Goal: Book appointment/travel/reservation

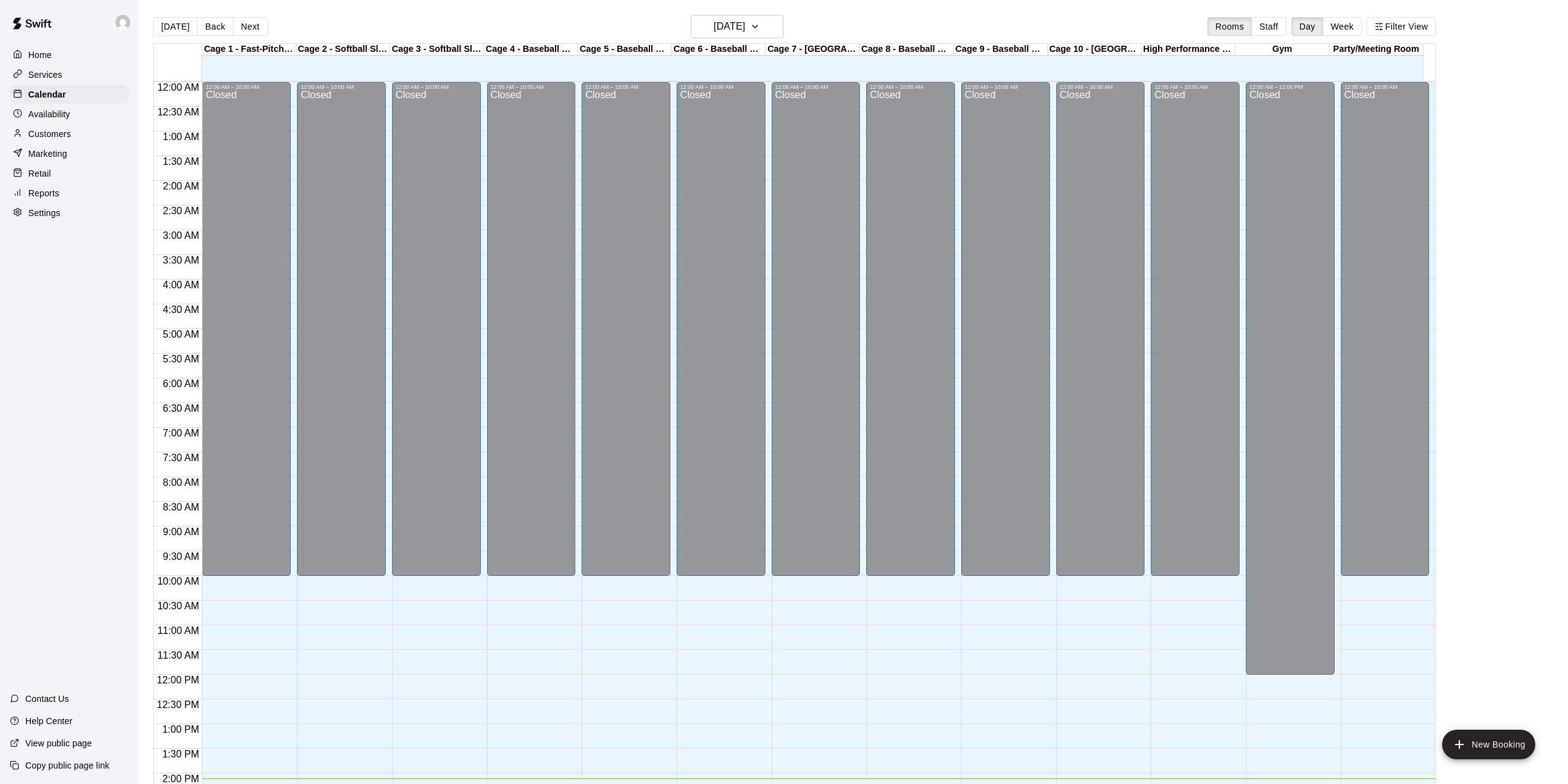
scroll to position [432, 0]
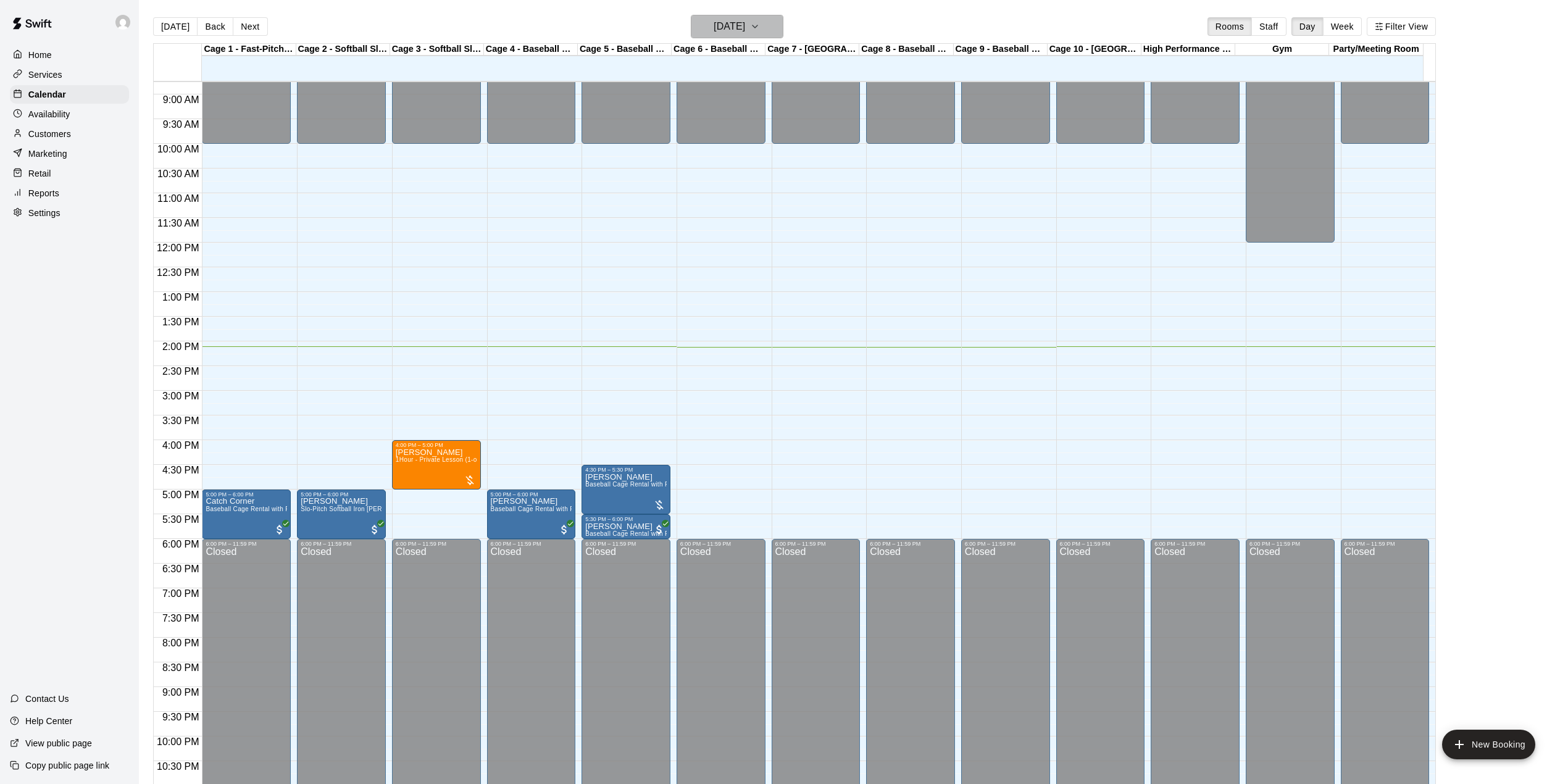
click at [760, 30] on icon "button" at bounding box center [754, 26] width 10 height 15
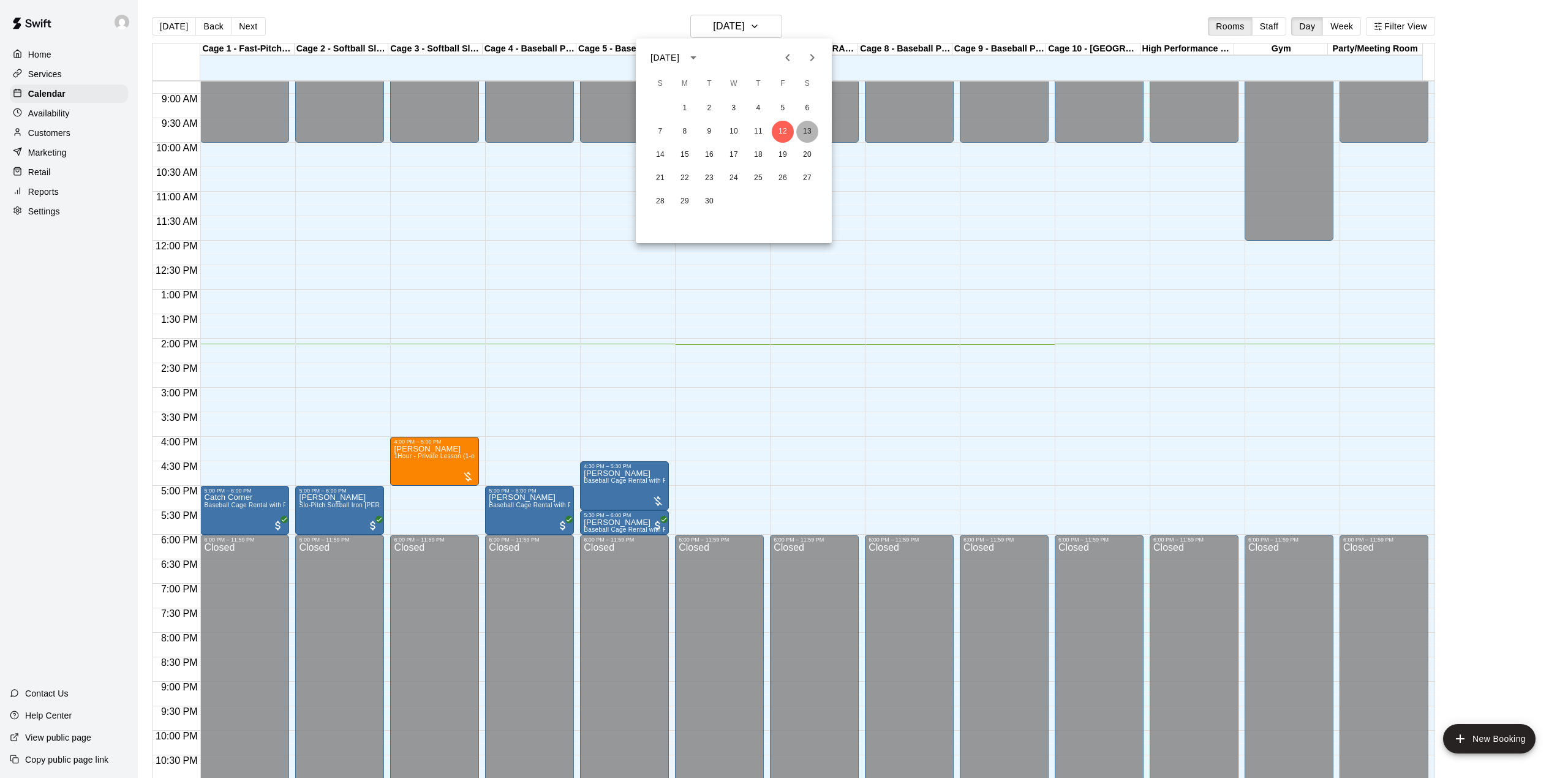
click at [806, 126] on button "13" at bounding box center [807, 131] width 22 height 22
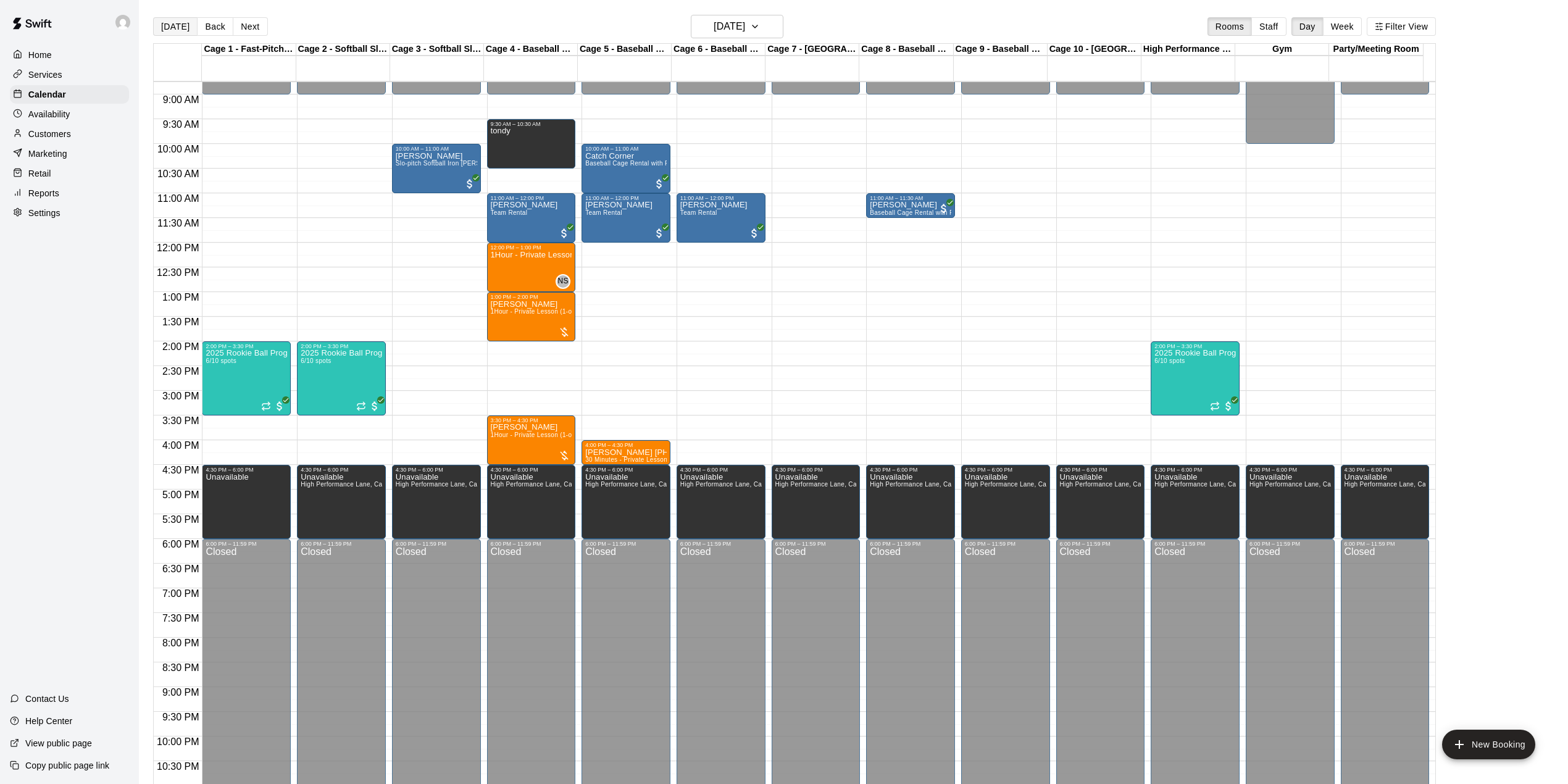
click at [159, 25] on button "[DATE]" at bounding box center [175, 26] width 45 height 18
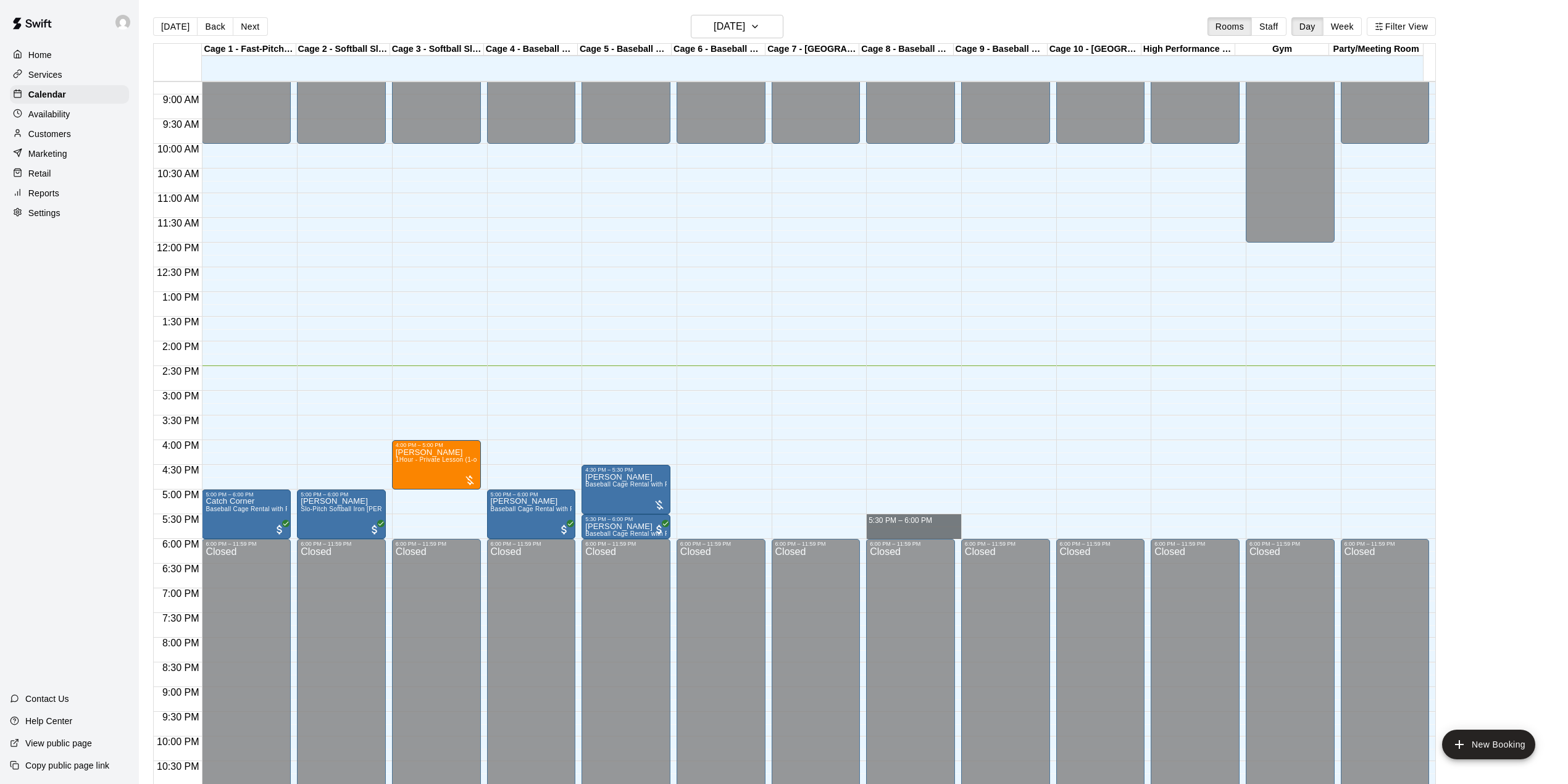
drag, startPoint x: 896, startPoint y: 517, endPoint x: 898, endPoint y: 539, distance: 22.1
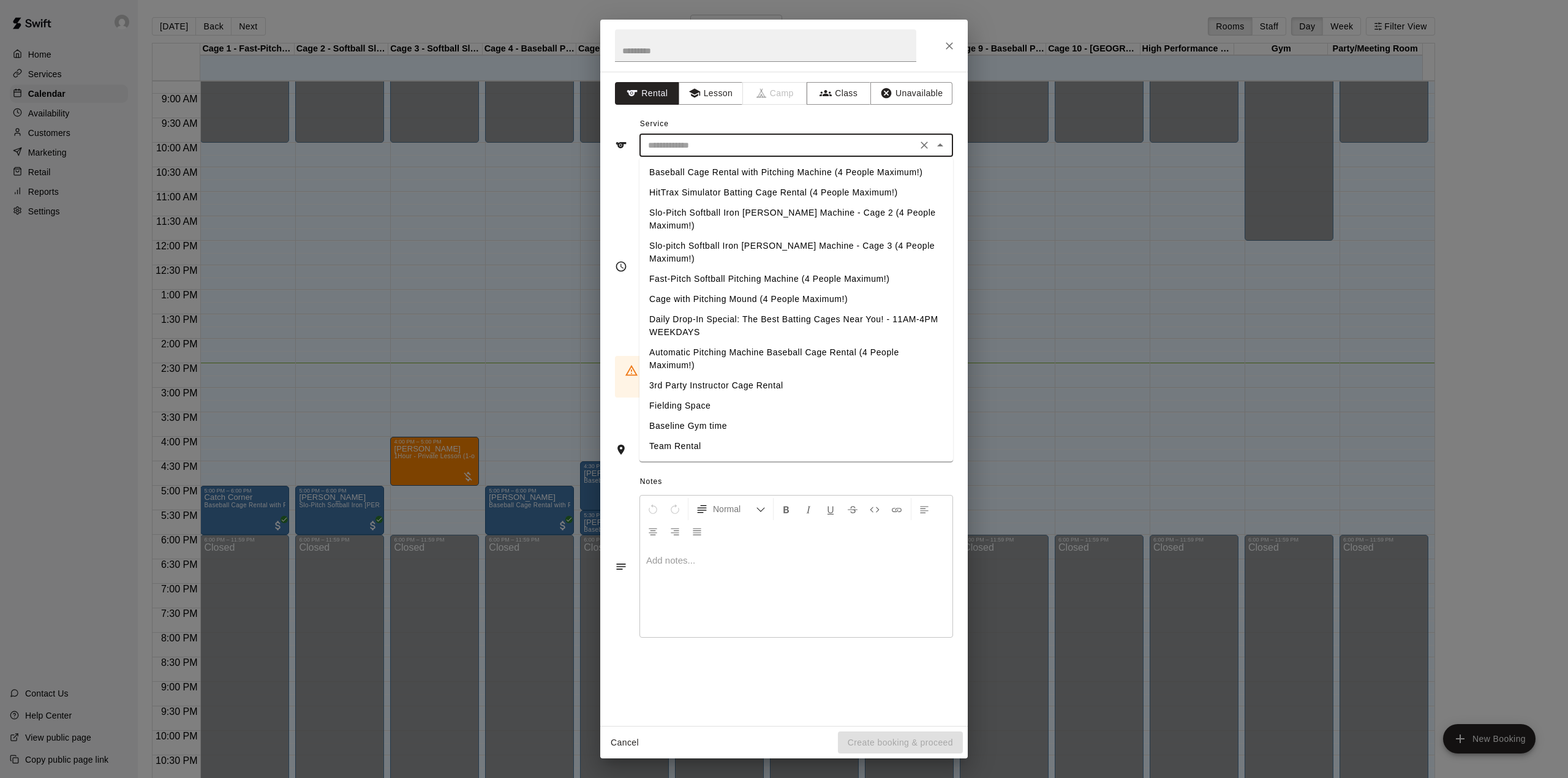
click at [741, 142] on input "text" at bounding box center [778, 146] width 270 height 15
click at [734, 169] on li "Baseball Cage Rental with Pitching Machine (4 People Maximum!)" at bounding box center [797, 172] width 314 height 20
type input "**********"
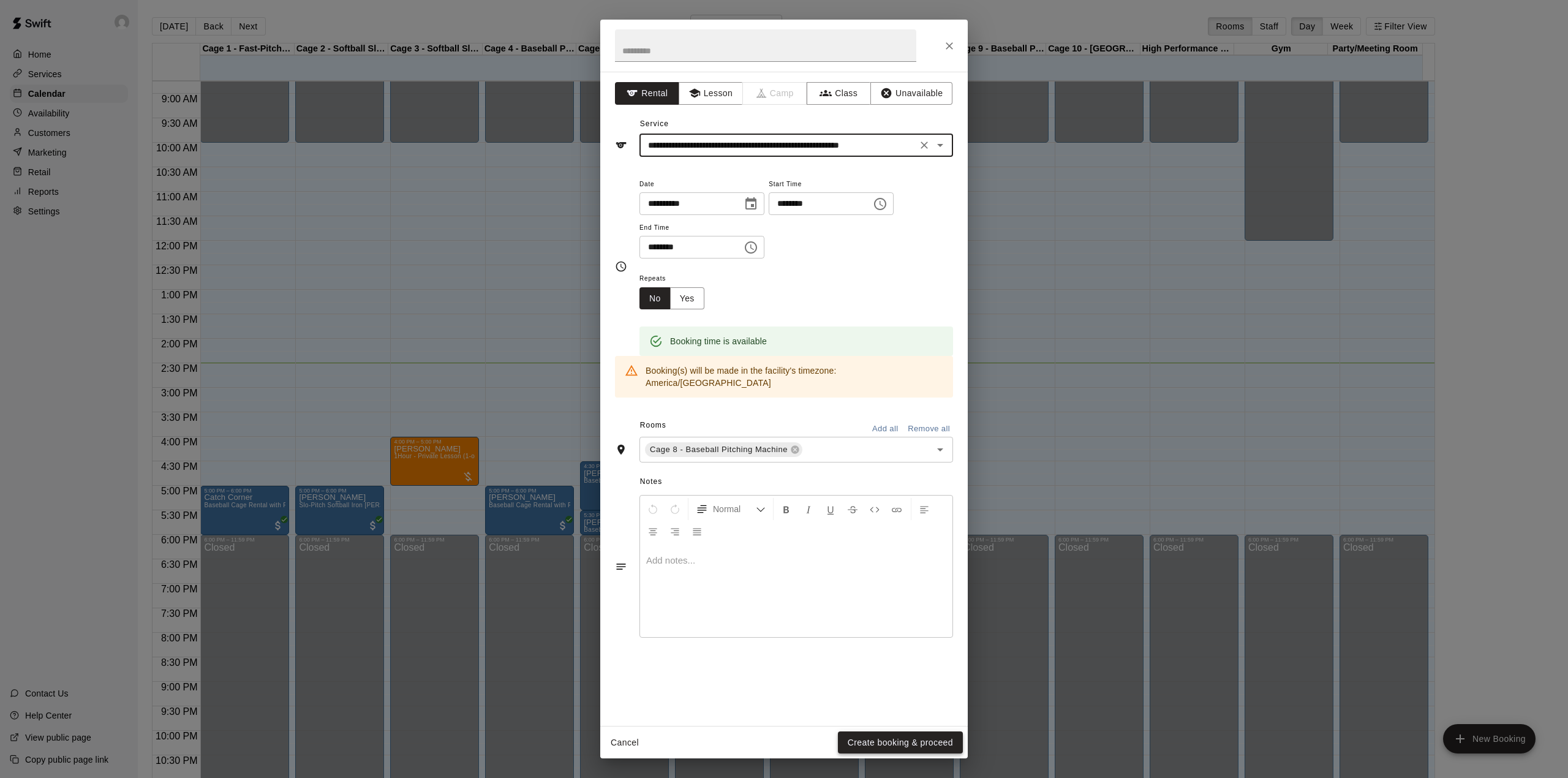
click at [906, 733] on button "Create booking & proceed" at bounding box center [900, 743] width 125 height 23
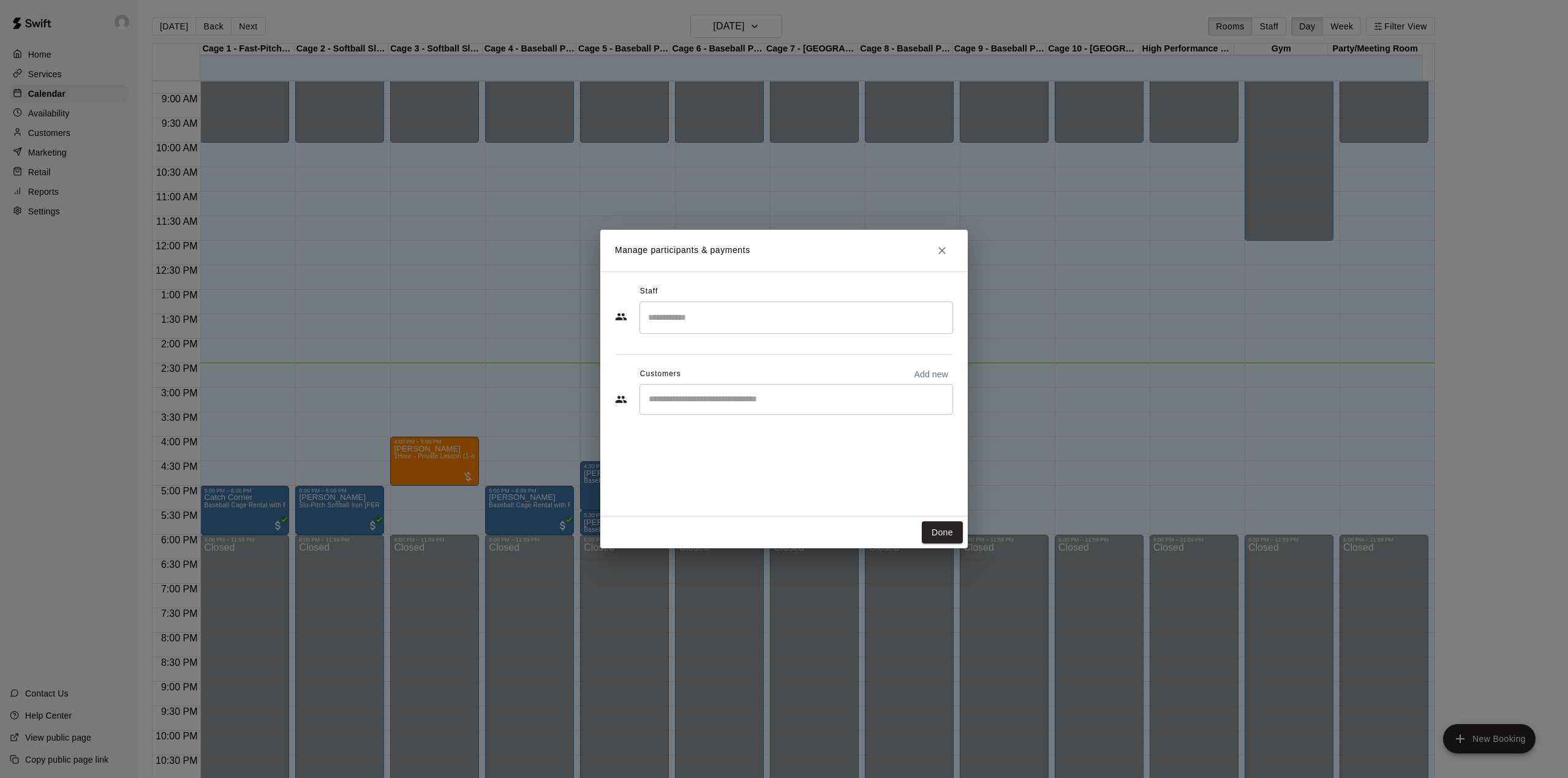
click at [702, 404] on input "Start typing to search customers..." at bounding box center [796, 400] width 303 height 12
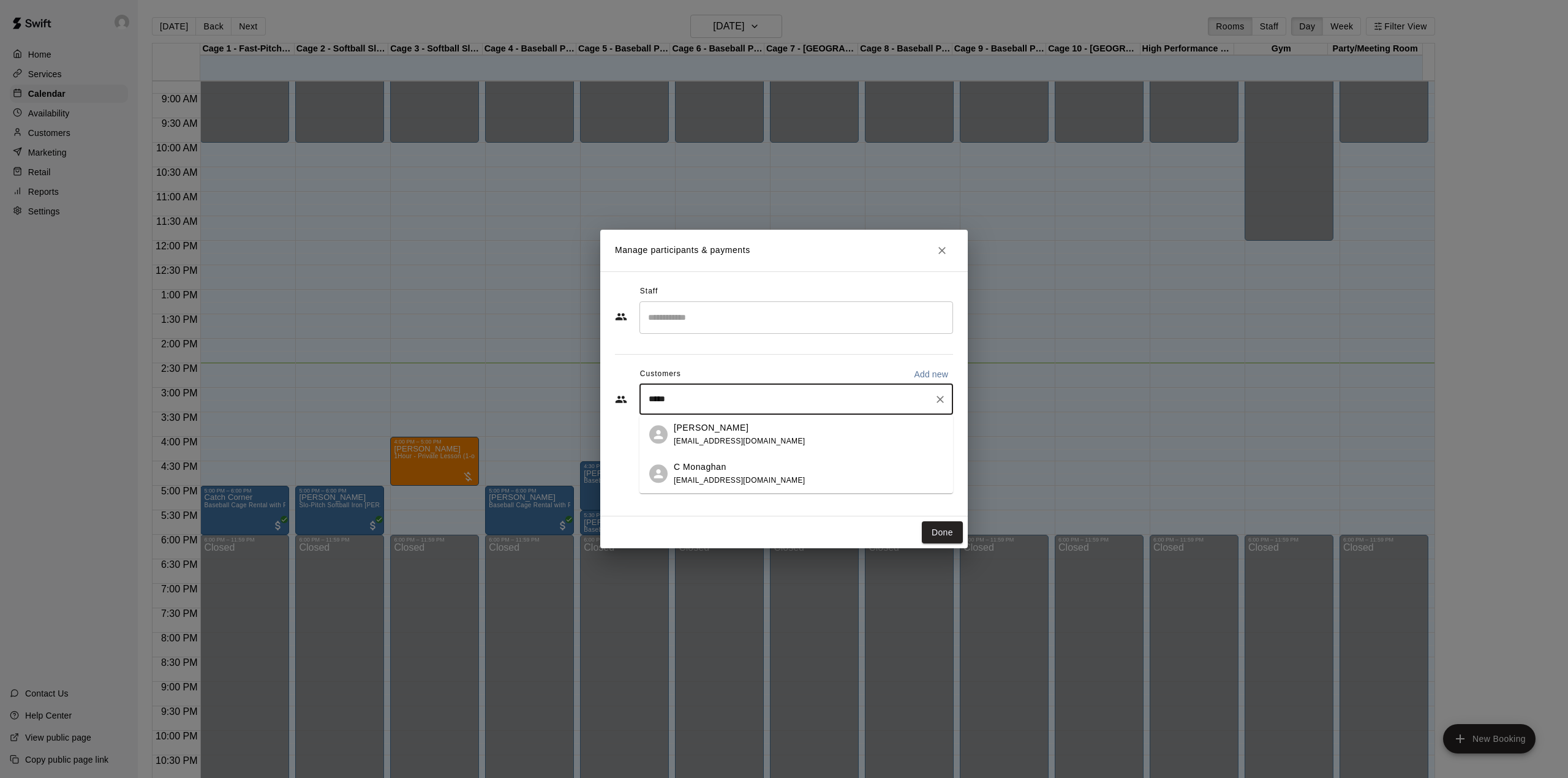
type input "******"
click at [749, 434] on div "[PERSON_NAME] [EMAIL_ADDRESS][DOMAIN_NAME]" at bounding box center [739, 434] width 131 height 26
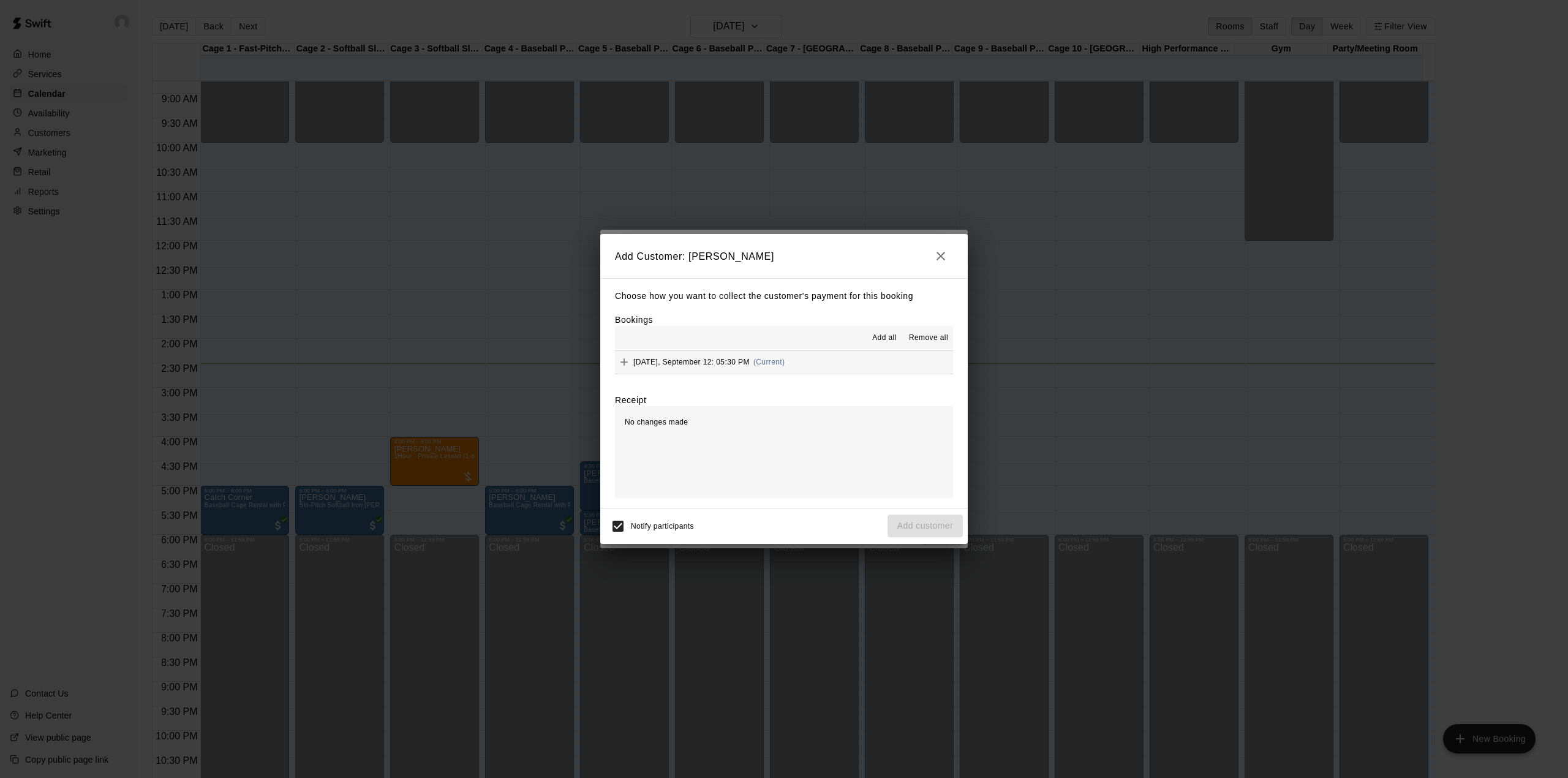
click at [881, 339] on span "Add all" at bounding box center [885, 338] width 25 height 12
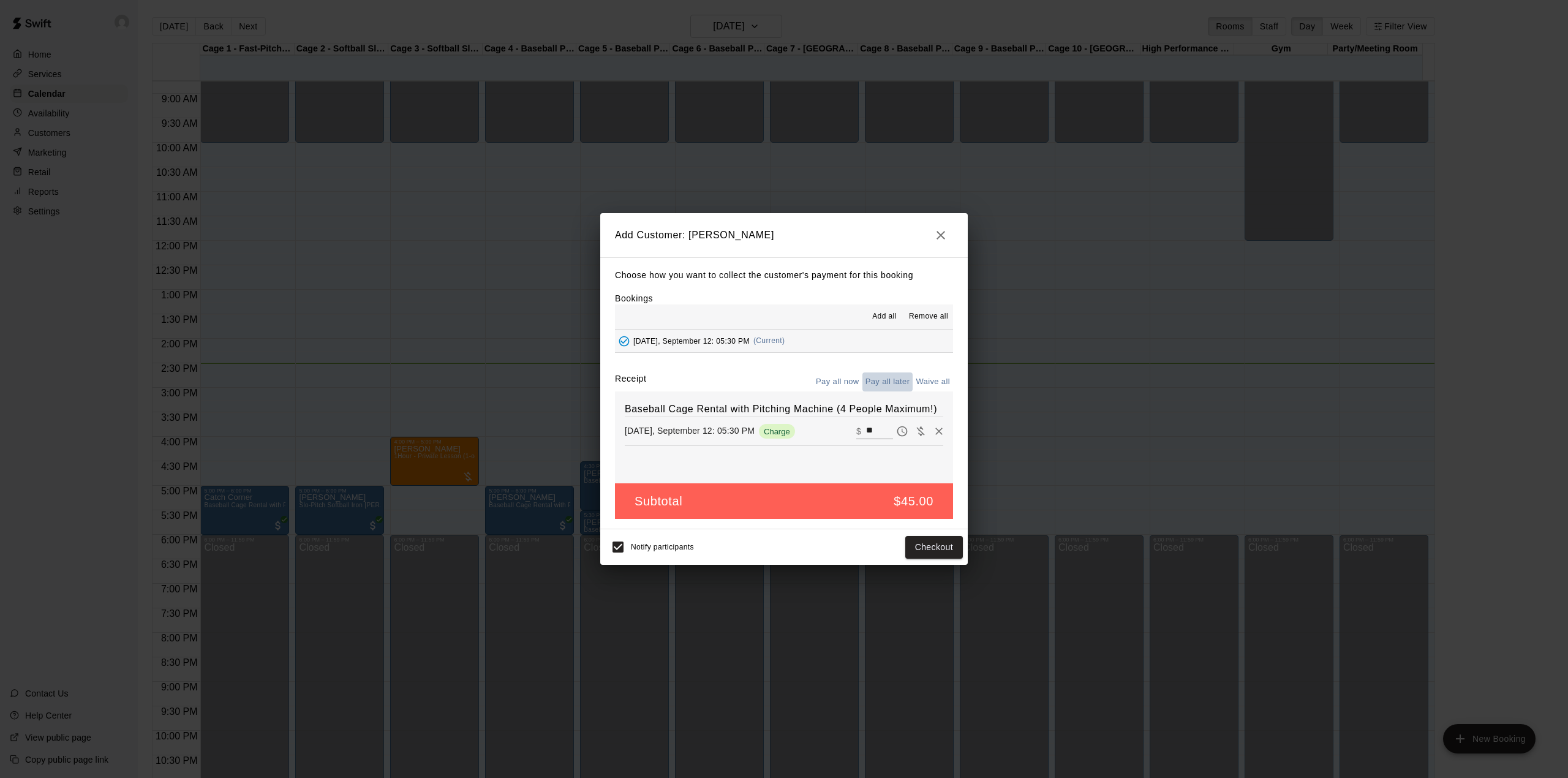
click at [877, 378] on button "Pay all later" at bounding box center [888, 381] width 51 height 19
click at [936, 544] on button "Add customer" at bounding box center [925, 547] width 75 height 23
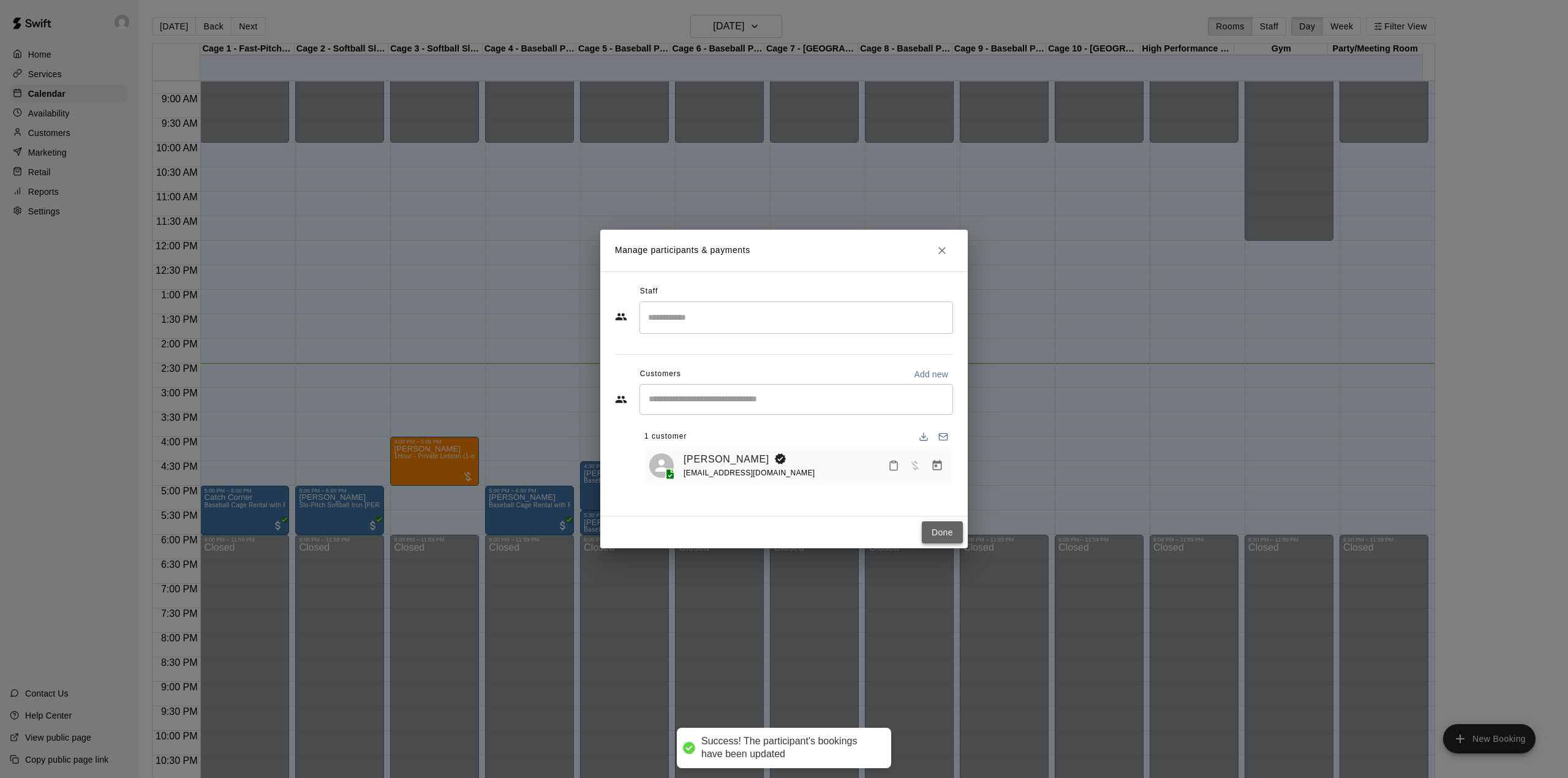
click at [939, 533] on button "Done" at bounding box center [942, 532] width 41 height 23
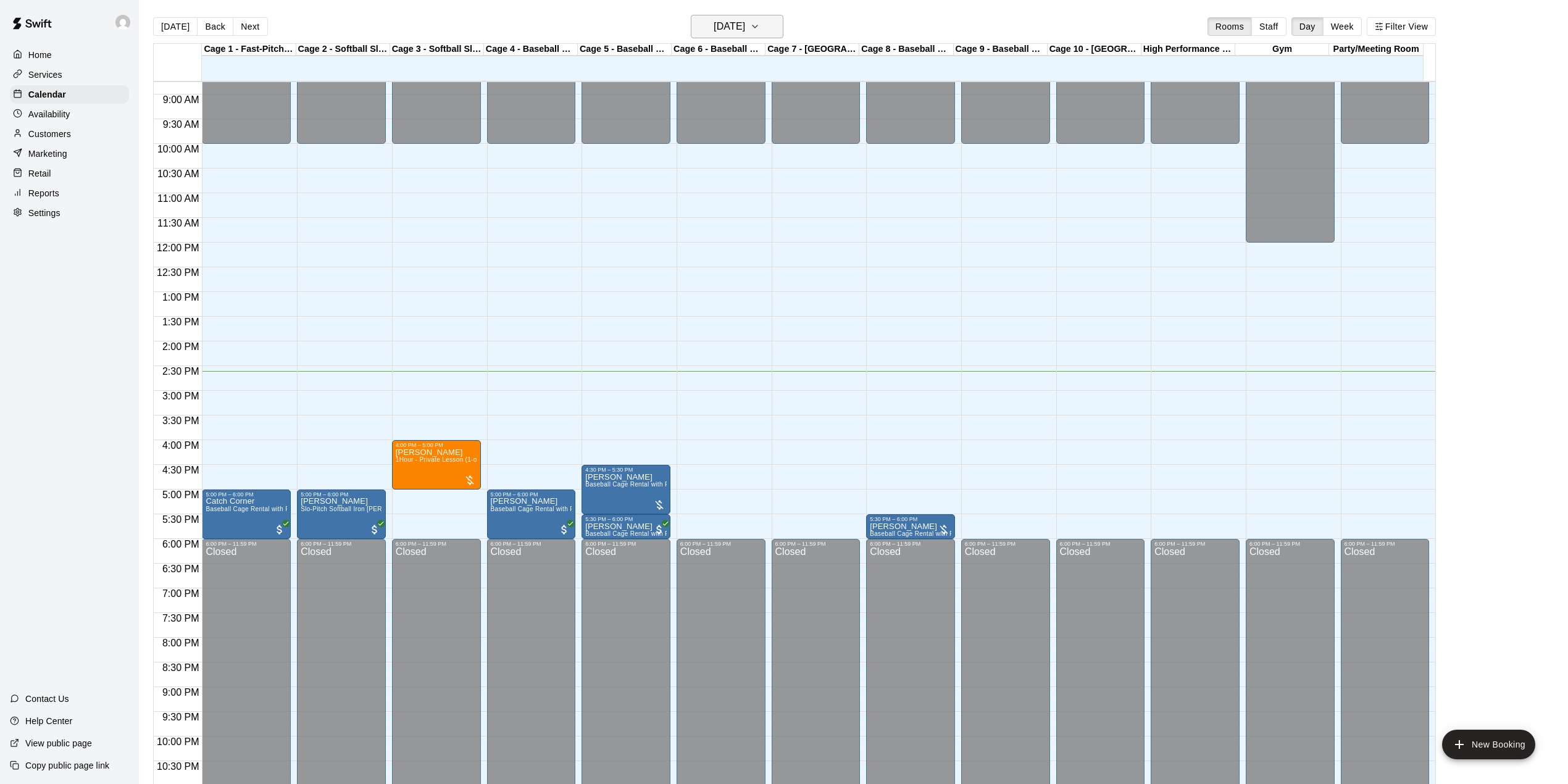
click at [760, 21] on icon "button" at bounding box center [754, 26] width 10 height 15
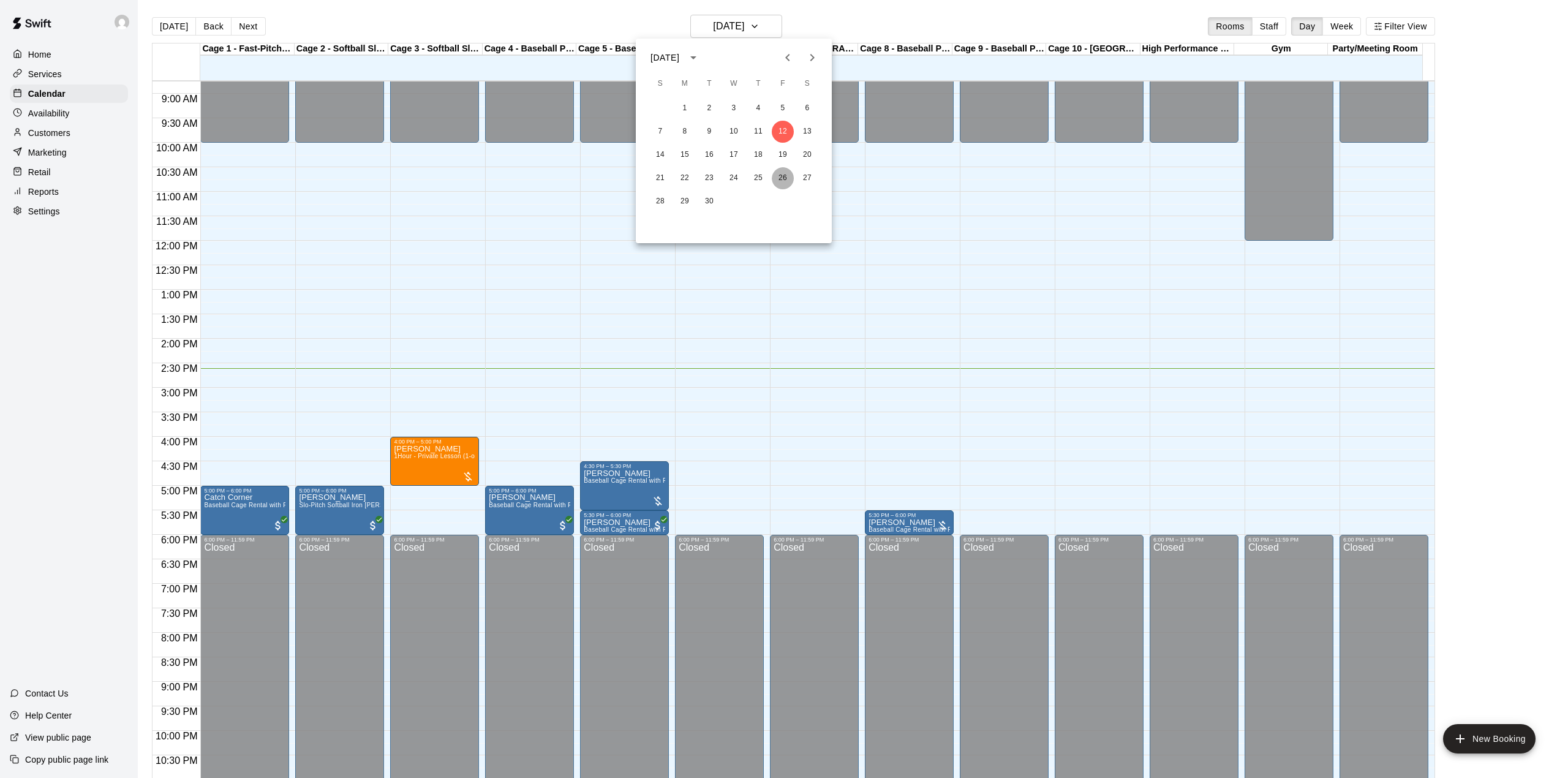
click at [786, 174] on button "26" at bounding box center [782, 178] width 22 height 22
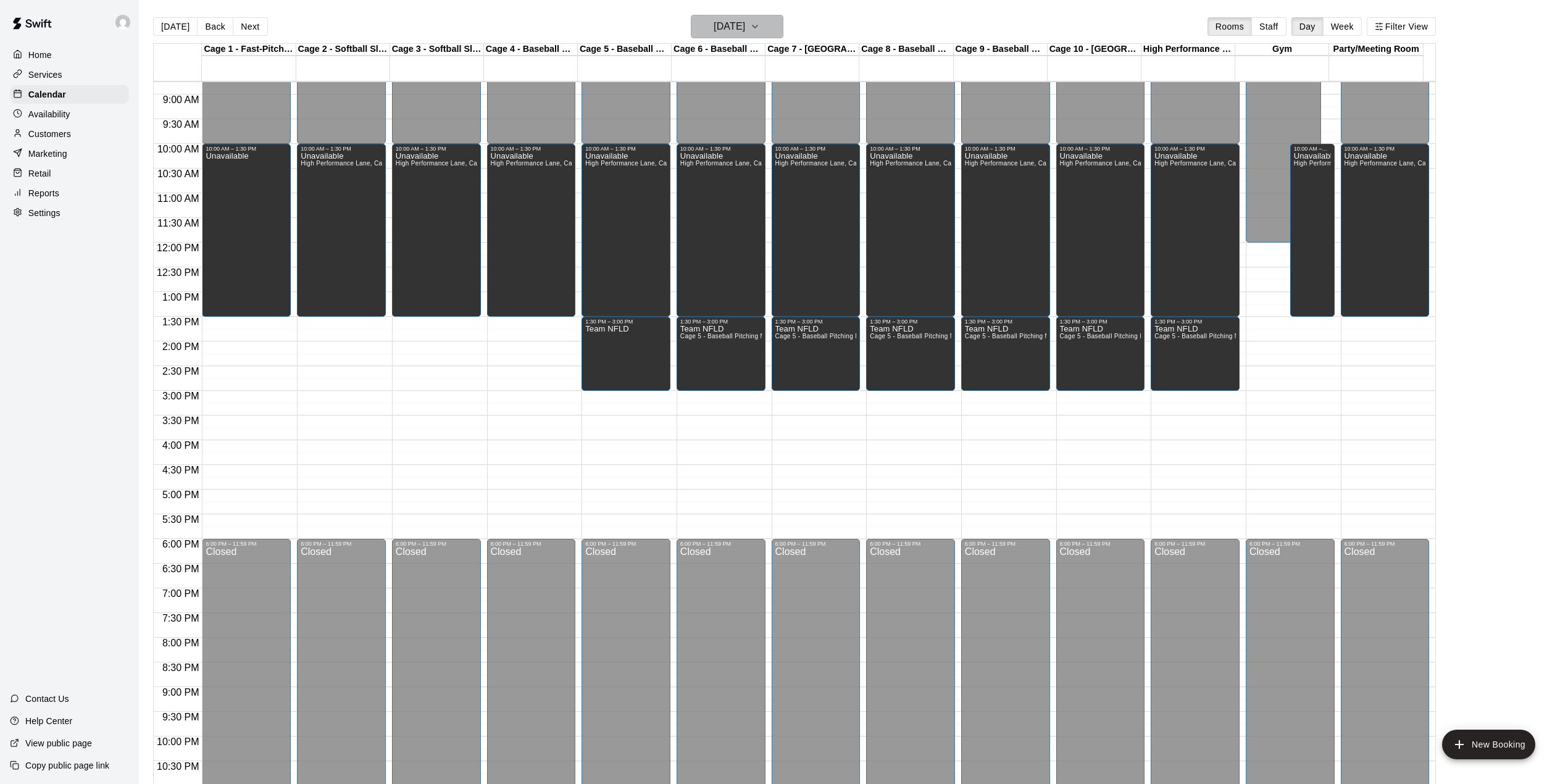
click at [760, 23] on icon "button" at bounding box center [754, 26] width 10 height 15
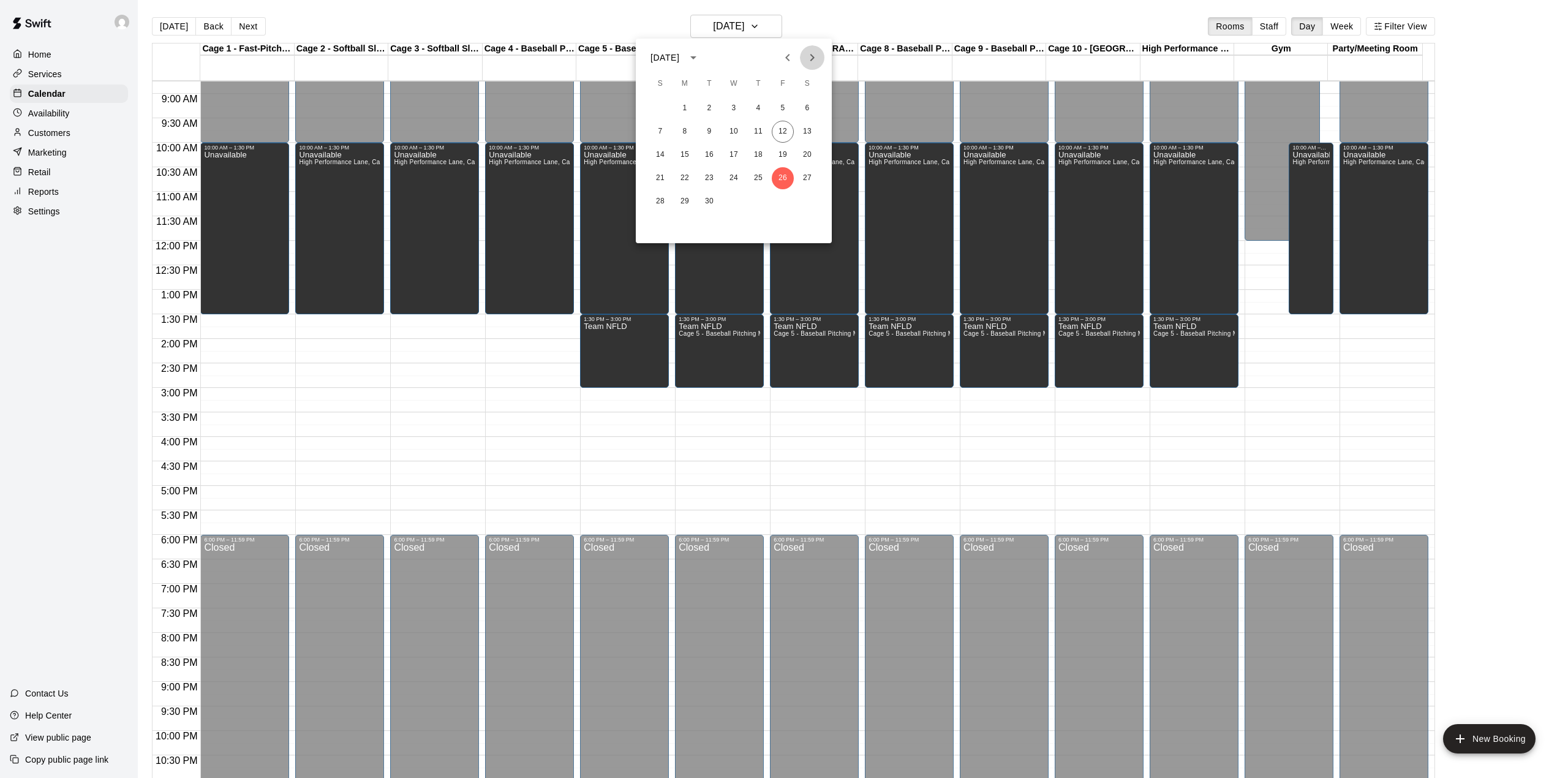
click at [817, 55] on icon "Next month" at bounding box center [813, 58] width 15 height 15
click at [664, 202] on button "26" at bounding box center [660, 201] width 22 height 22
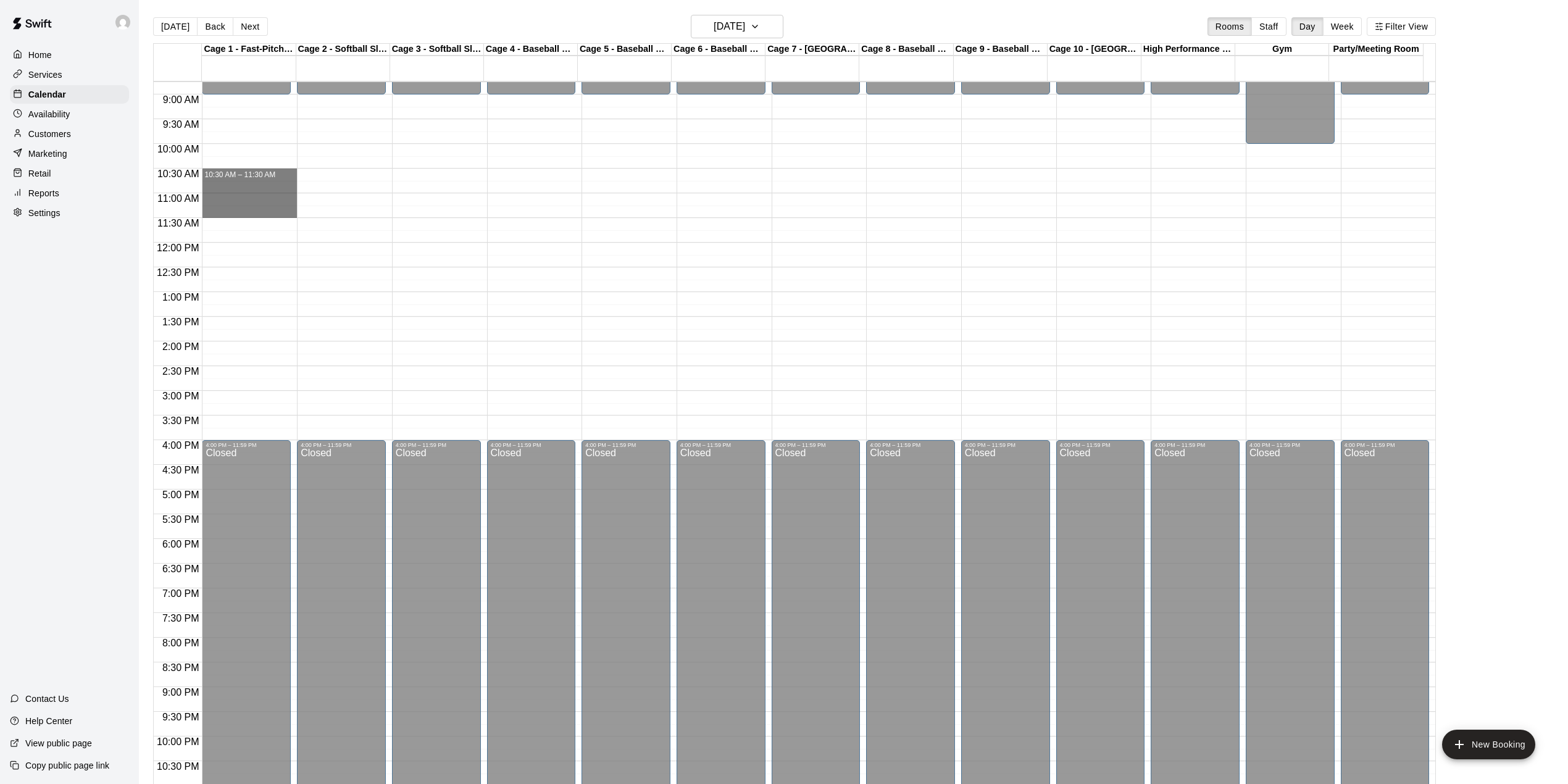
drag, startPoint x: 263, startPoint y: 179, endPoint x: 269, endPoint y: 213, distance: 34.5
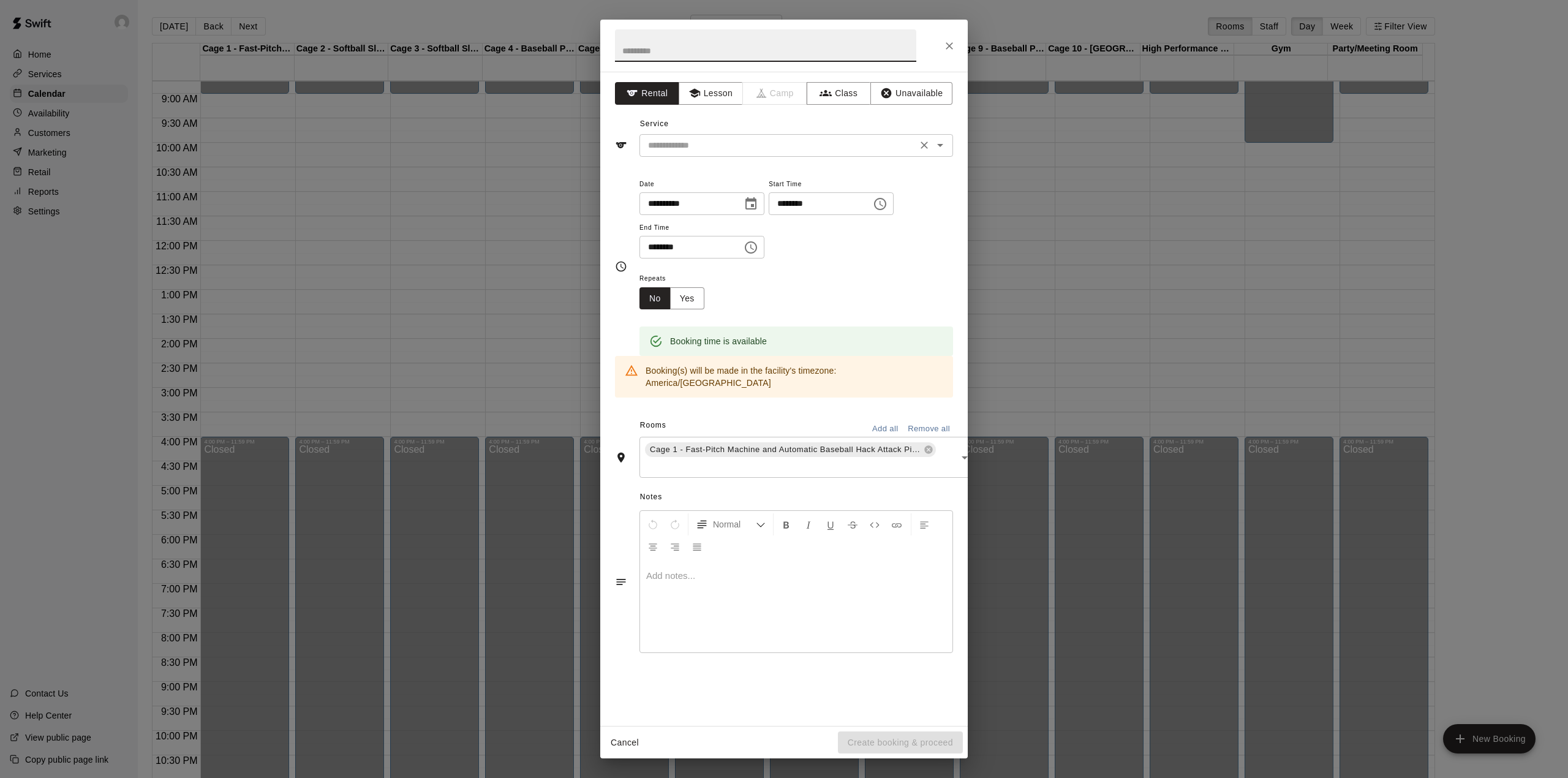
click at [733, 148] on input "text" at bounding box center [778, 146] width 270 height 15
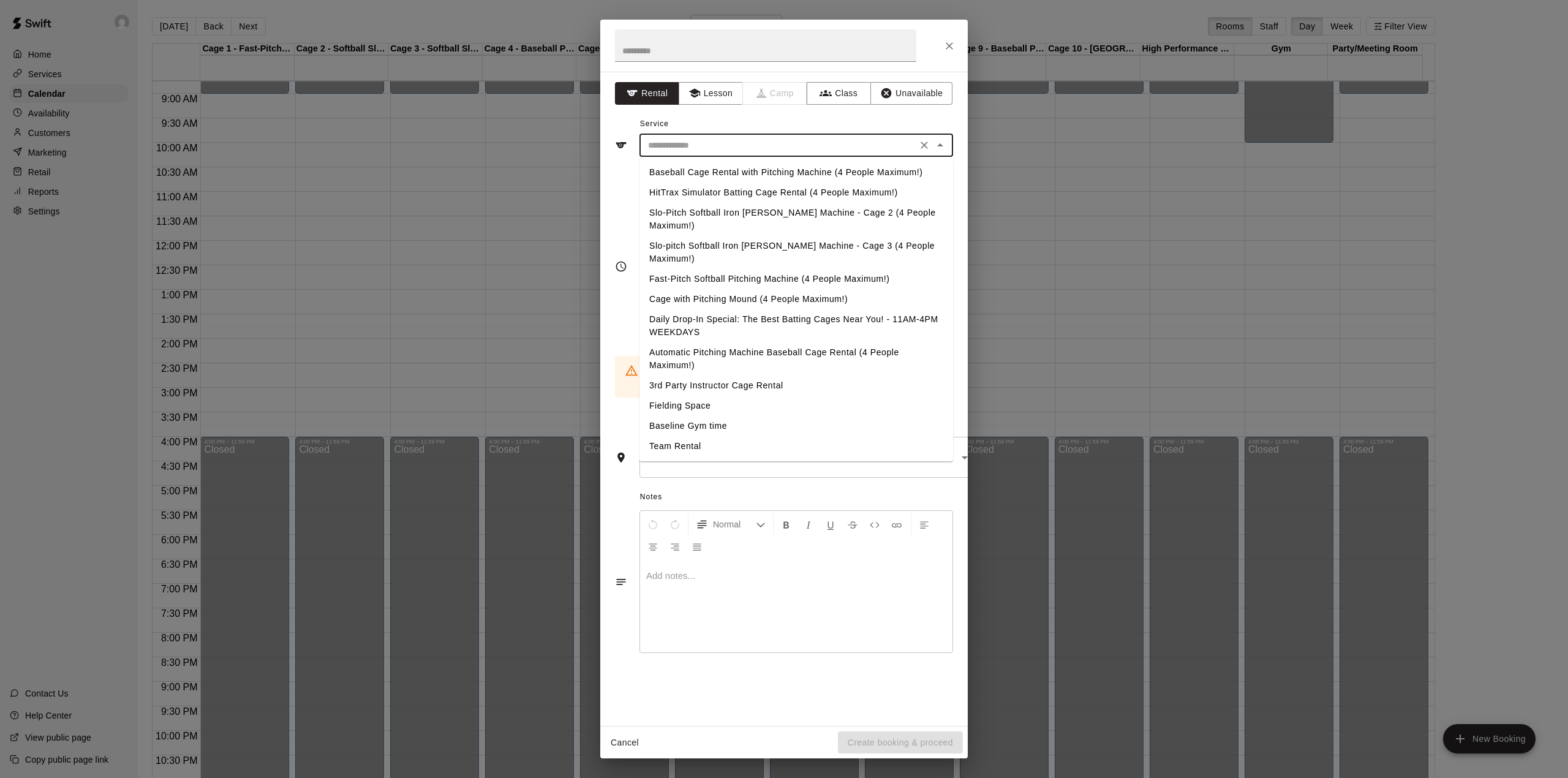
click at [691, 436] on li "Team Rental" at bounding box center [797, 446] width 314 height 20
type input "**********"
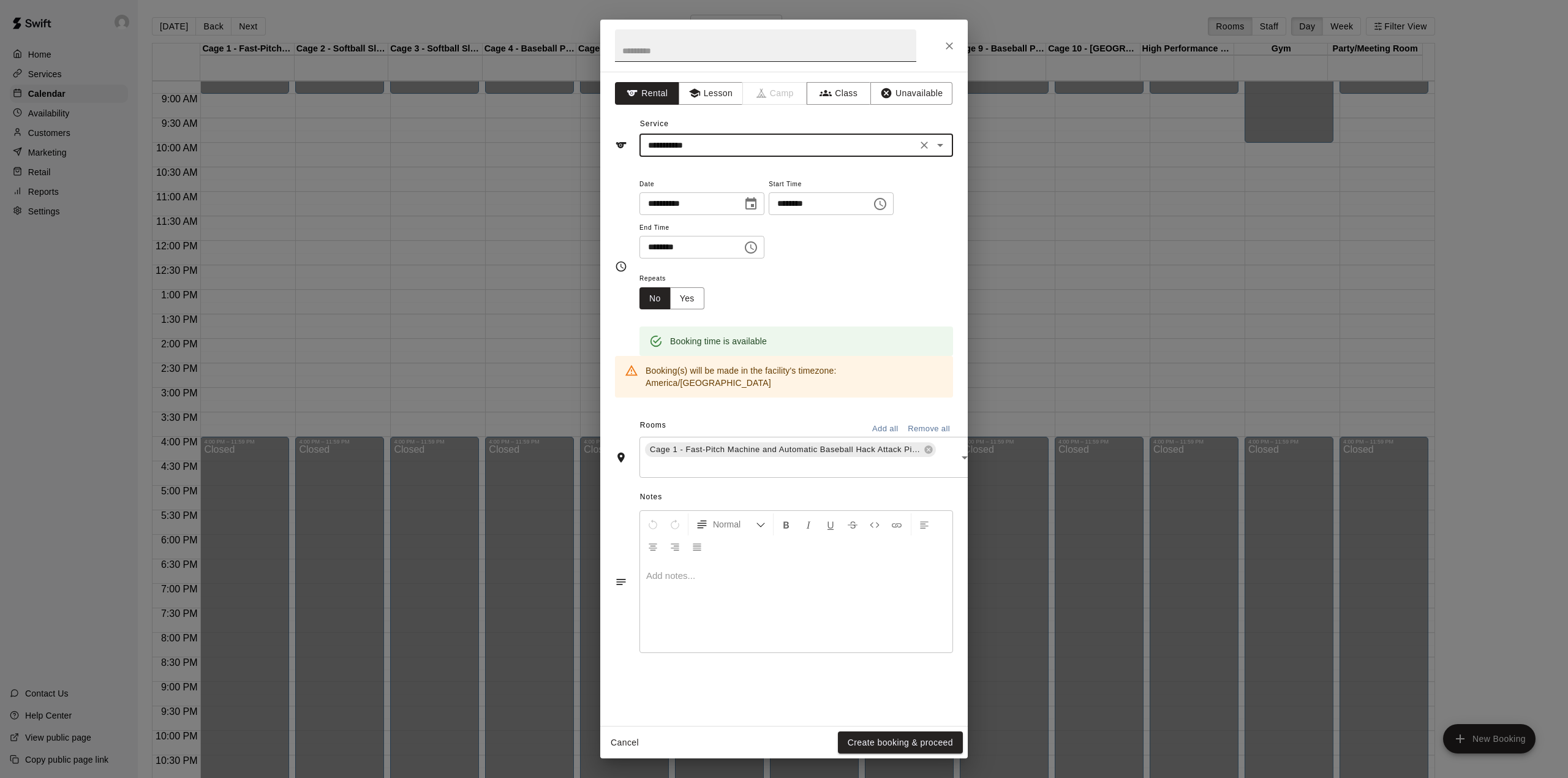
click at [689, 43] on input "text" at bounding box center [765, 45] width 301 height 32
type input "**********"
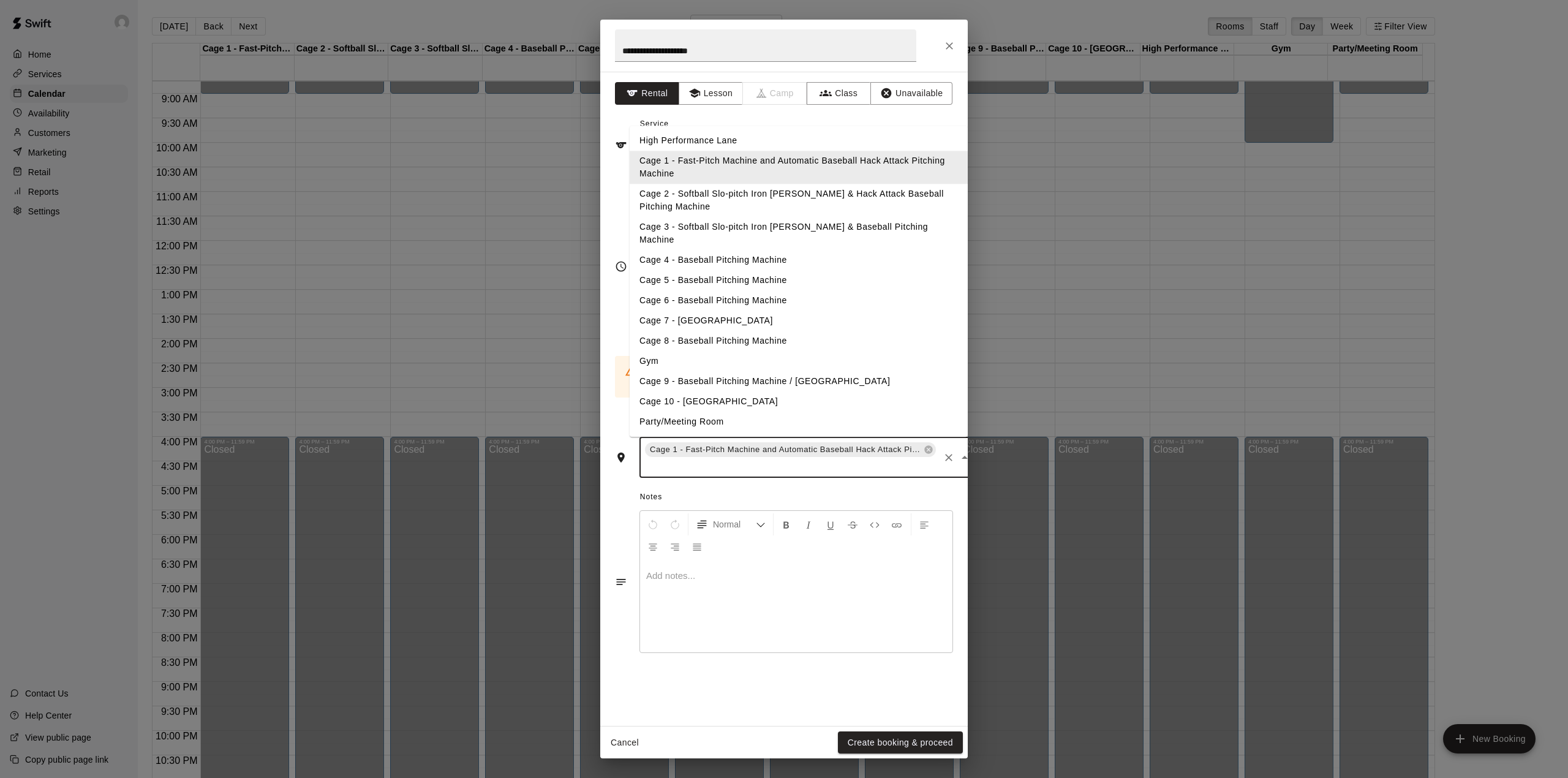
click at [859, 460] on input "text" at bounding box center [790, 466] width 294 height 15
click at [759, 194] on li "Cage 2 - Softball Slo-pitch Iron [PERSON_NAME] & Hack Attack Baseball Pitching …" at bounding box center [799, 201] width 338 height 33
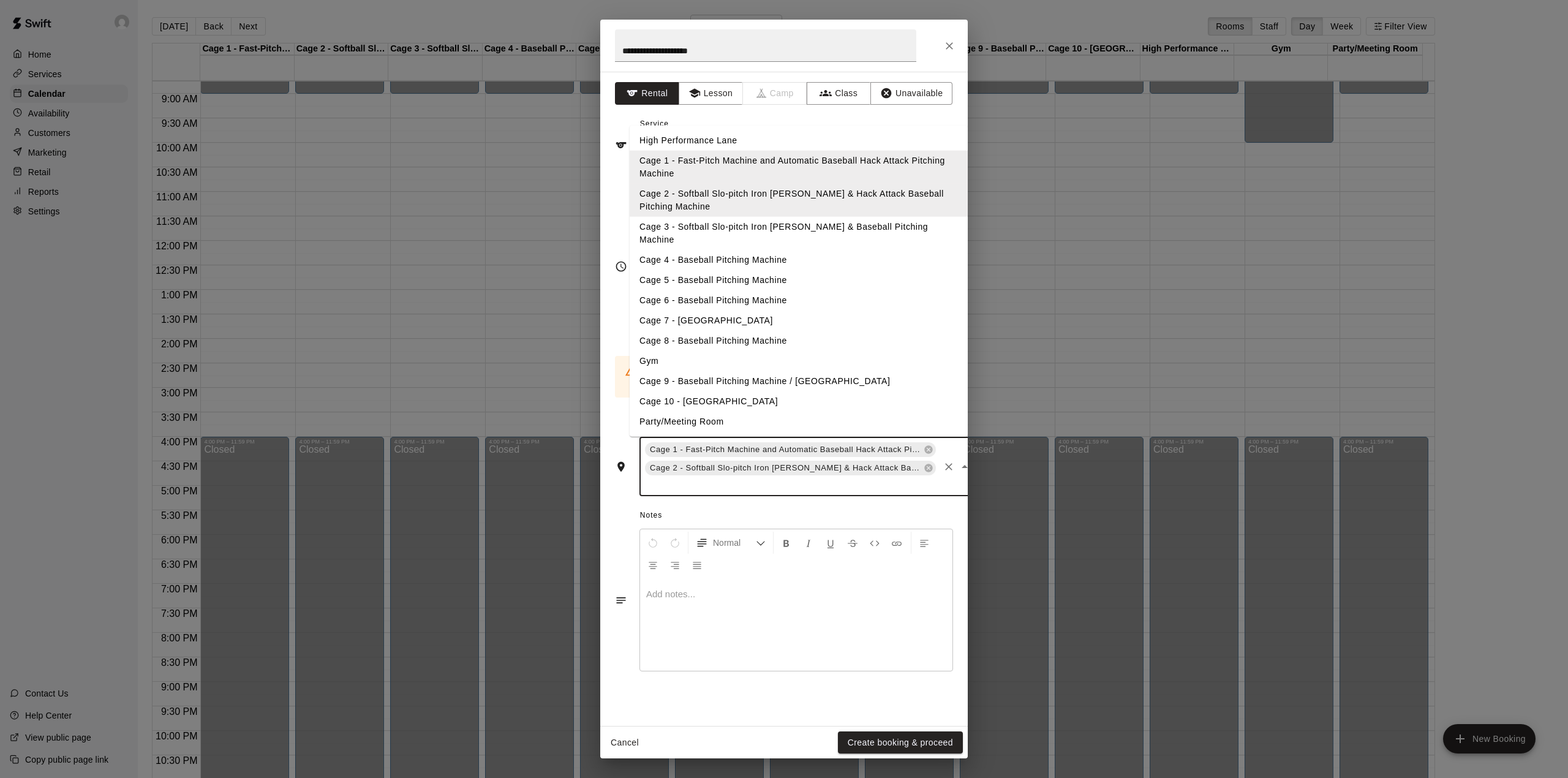
click at [852, 477] on input "text" at bounding box center [790, 484] width 294 height 15
click at [743, 219] on li "Cage 3 - Softball Slo-pitch Iron [PERSON_NAME] & Baseball Pitching Machine" at bounding box center [799, 234] width 338 height 33
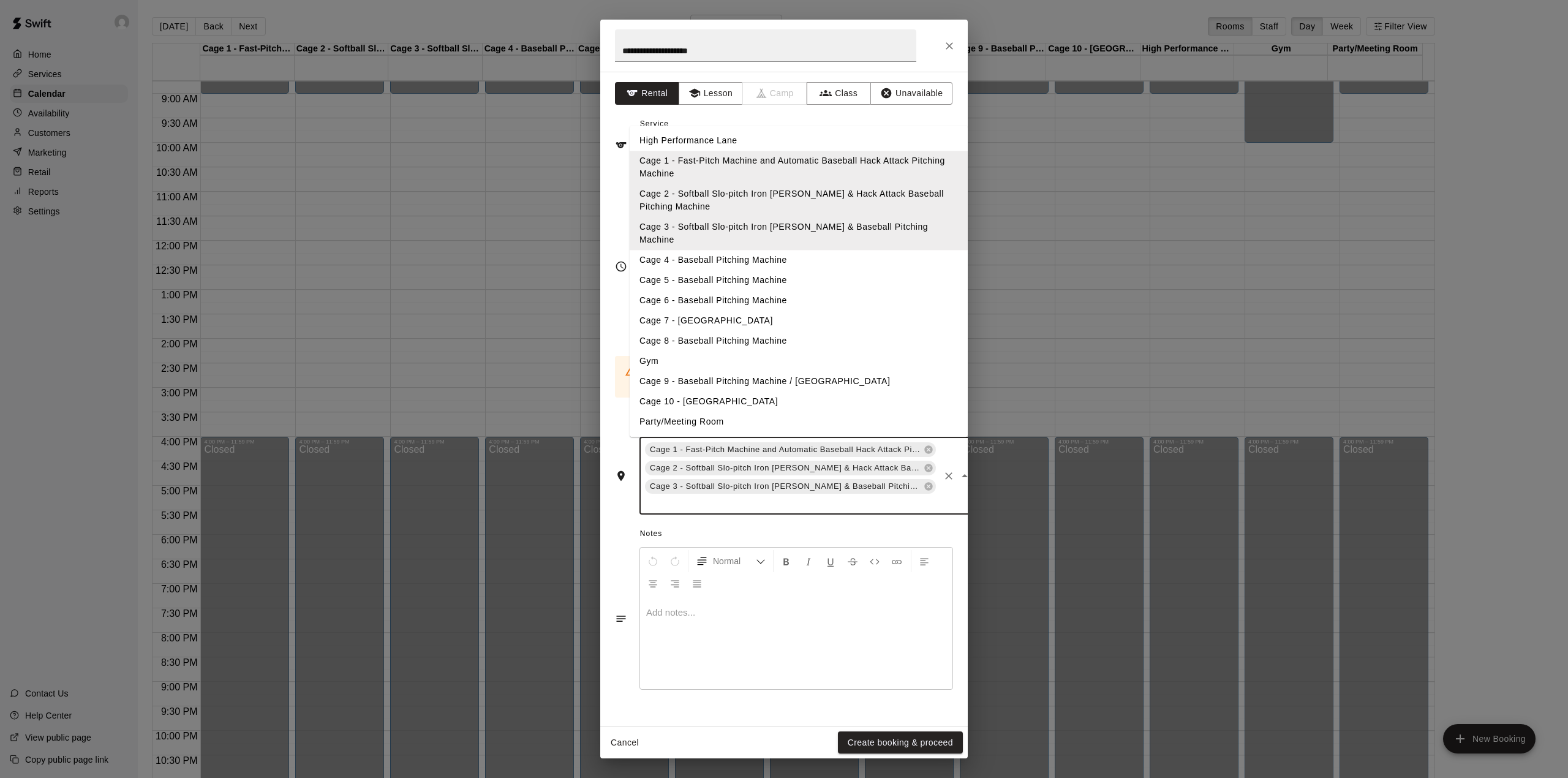
click at [893, 496] on input "text" at bounding box center [790, 503] width 294 height 15
click at [706, 136] on li "High Performance Lane" at bounding box center [799, 141] width 338 height 20
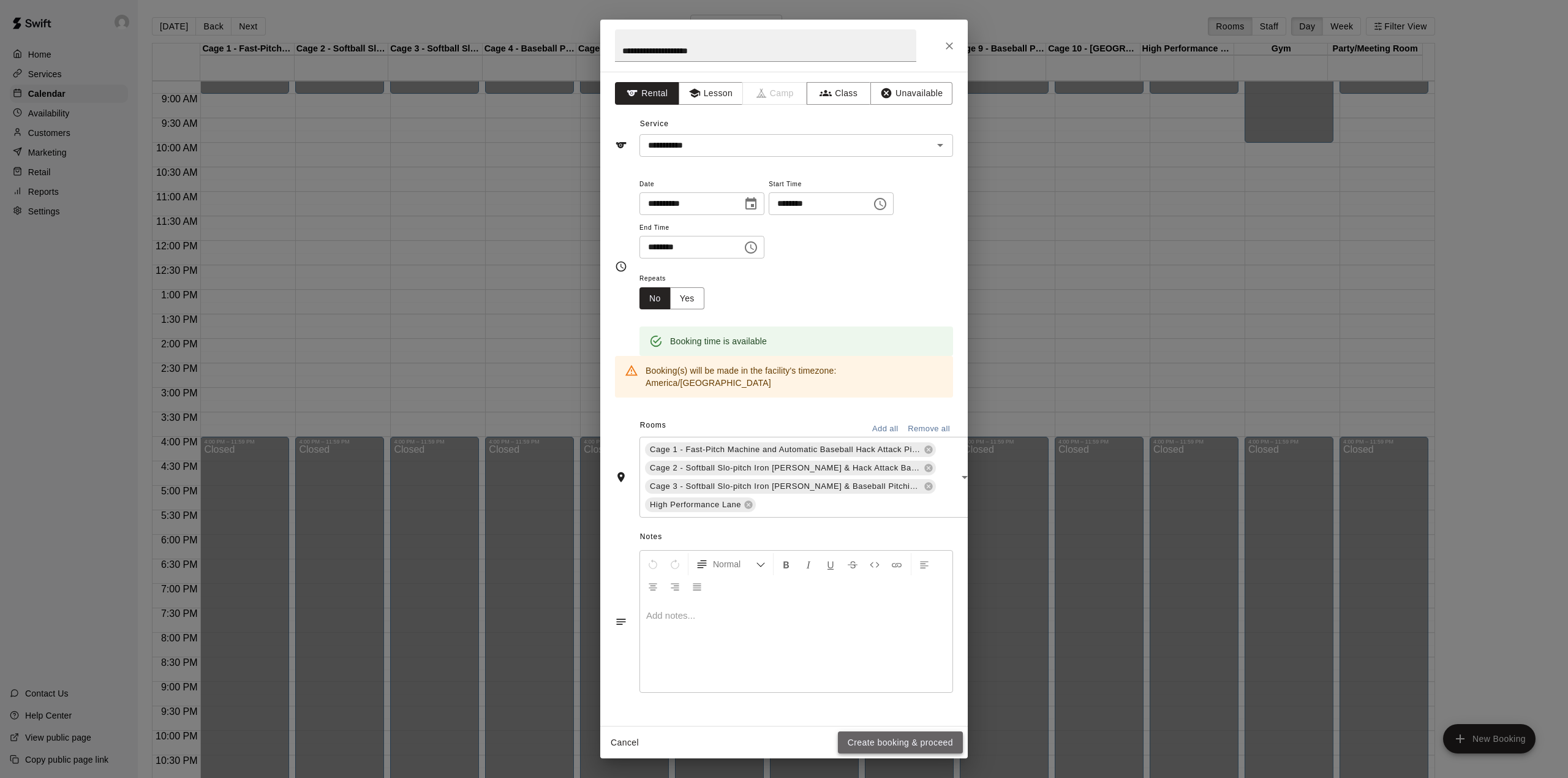
click at [927, 745] on button "Create booking & proceed" at bounding box center [900, 743] width 125 height 23
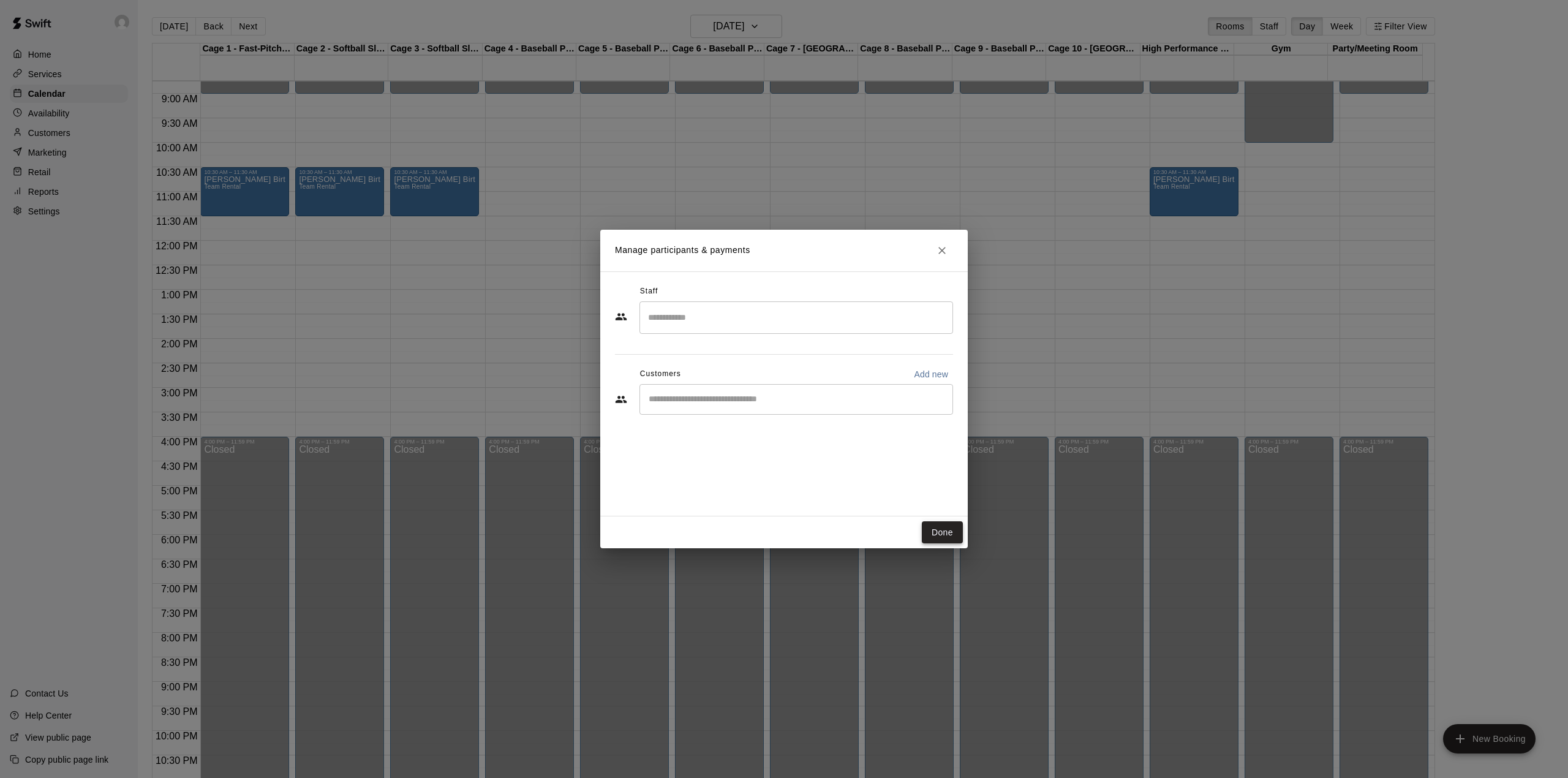
click at [939, 527] on button "Done" at bounding box center [942, 532] width 41 height 23
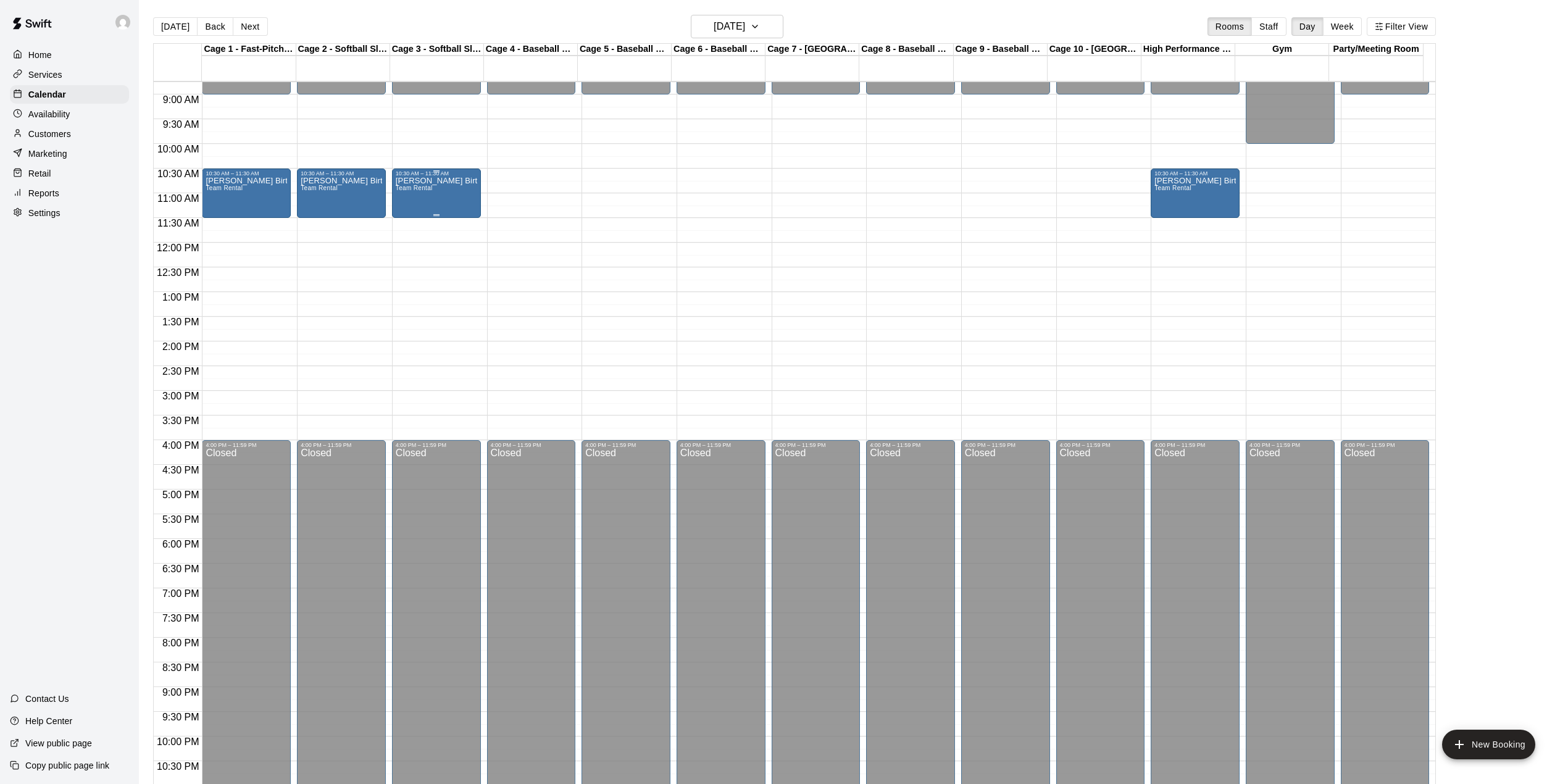
click at [450, 196] on div "[PERSON_NAME] Birthday Party Team Rental" at bounding box center [437, 568] width 82 height 784
click at [408, 223] on img "edit" at bounding box center [407, 221] width 14 height 14
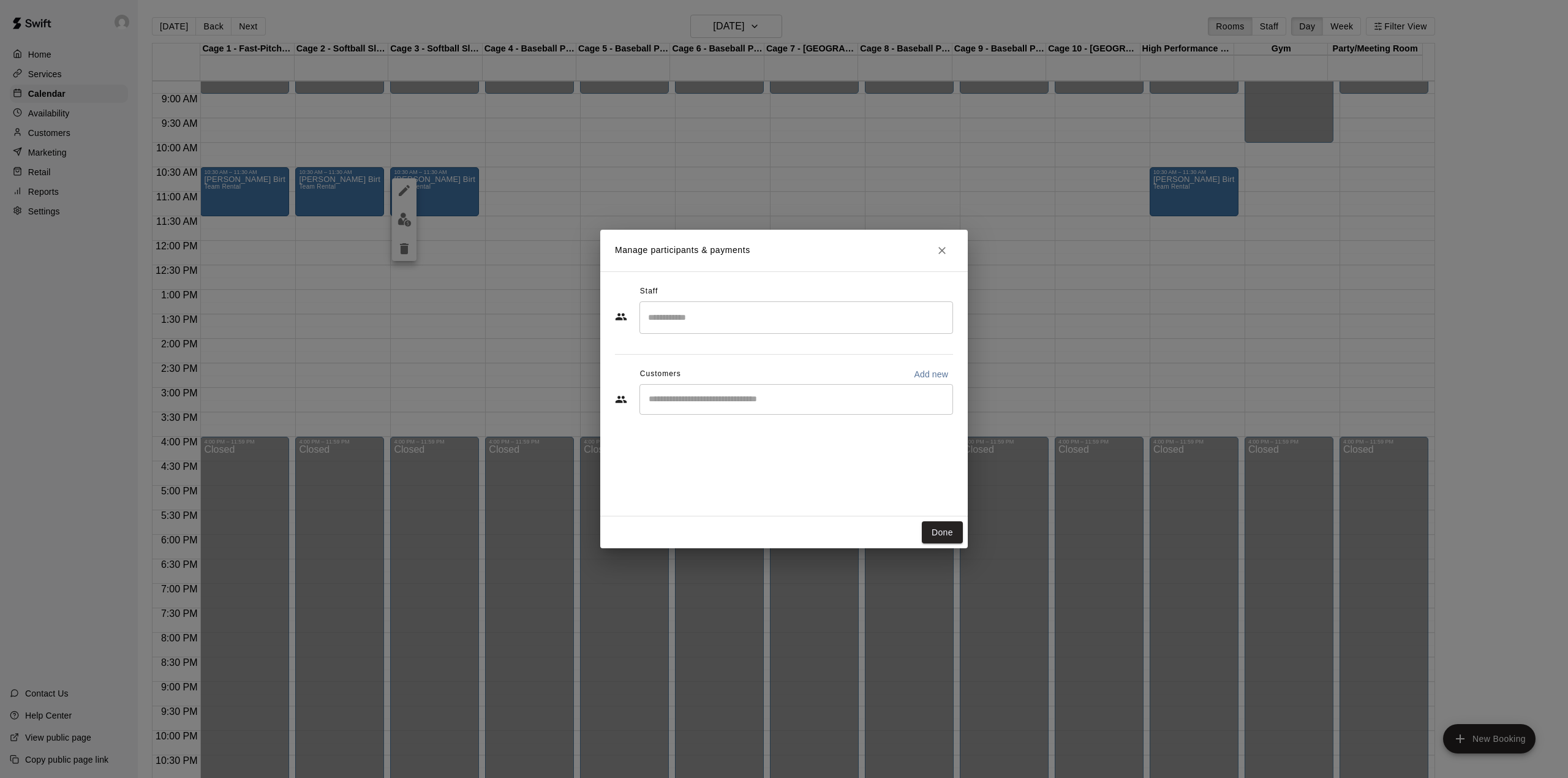
click at [702, 400] on input "Start typing to search customers..." at bounding box center [796, 400] width 303 height 12
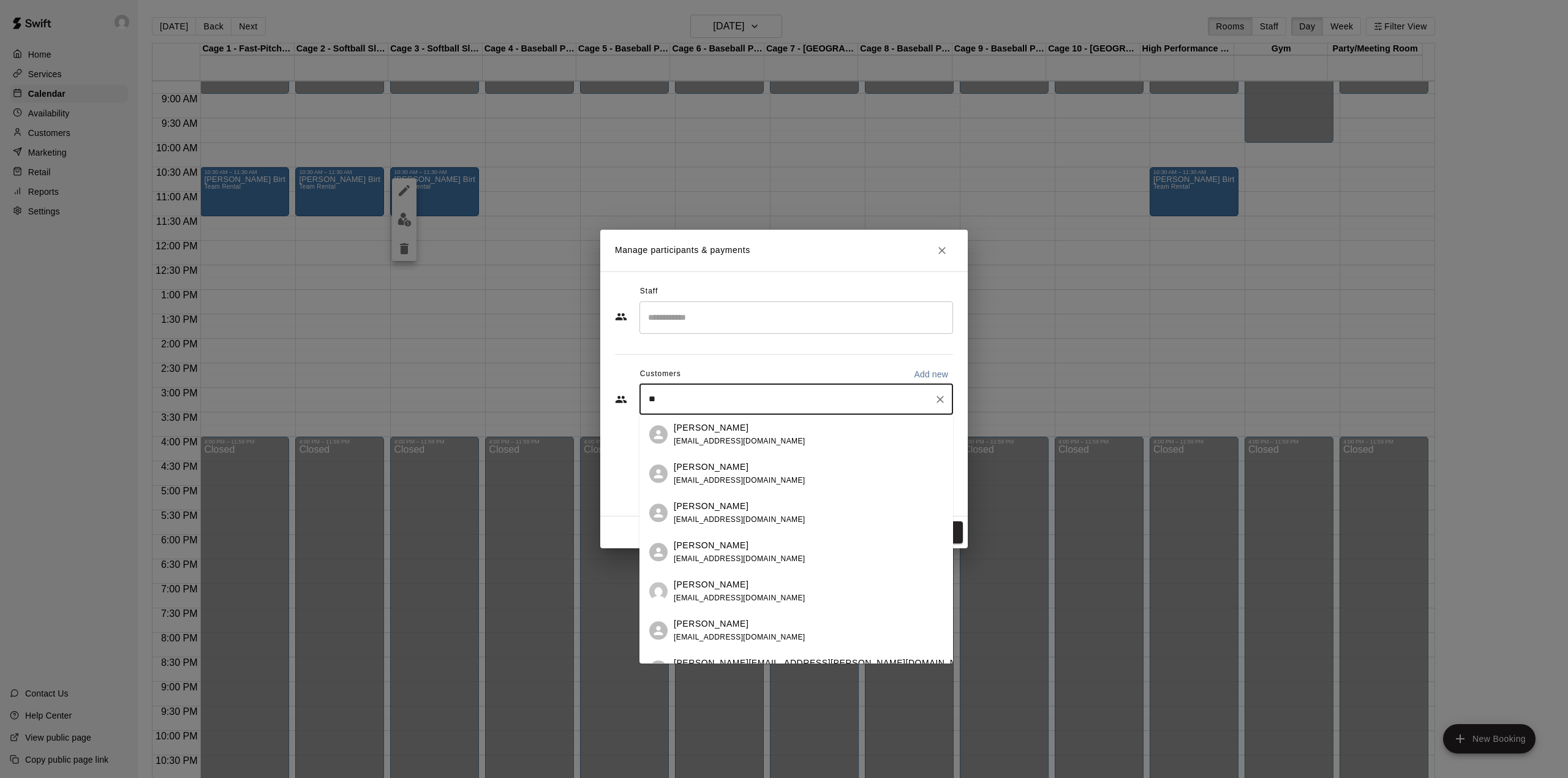
type input "*"
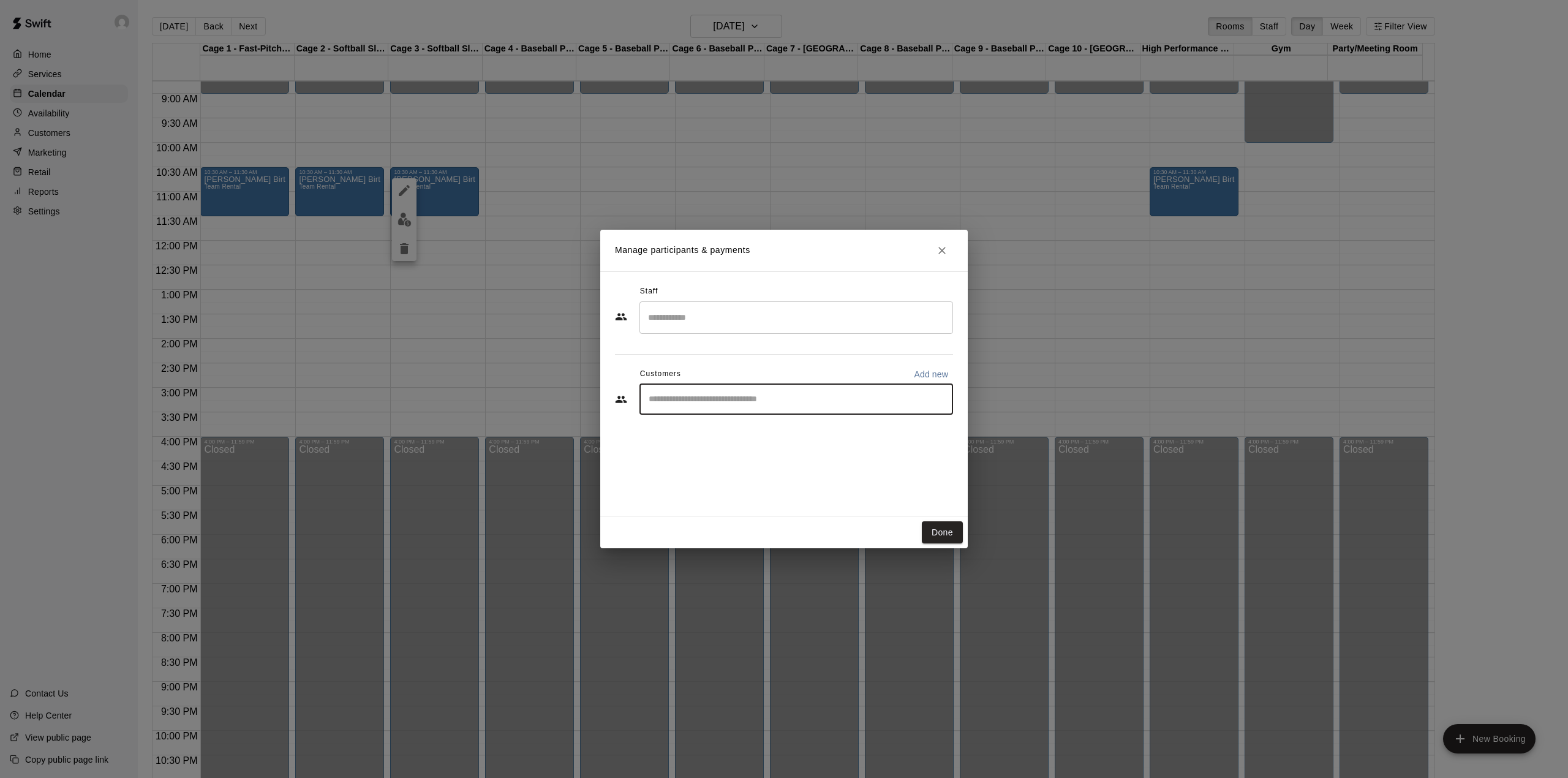
paste input "**********"
type input "**********"
click at [932, 376] on p "Add new" at bounding box center [931, 374] width 35 height 12
select select "**"
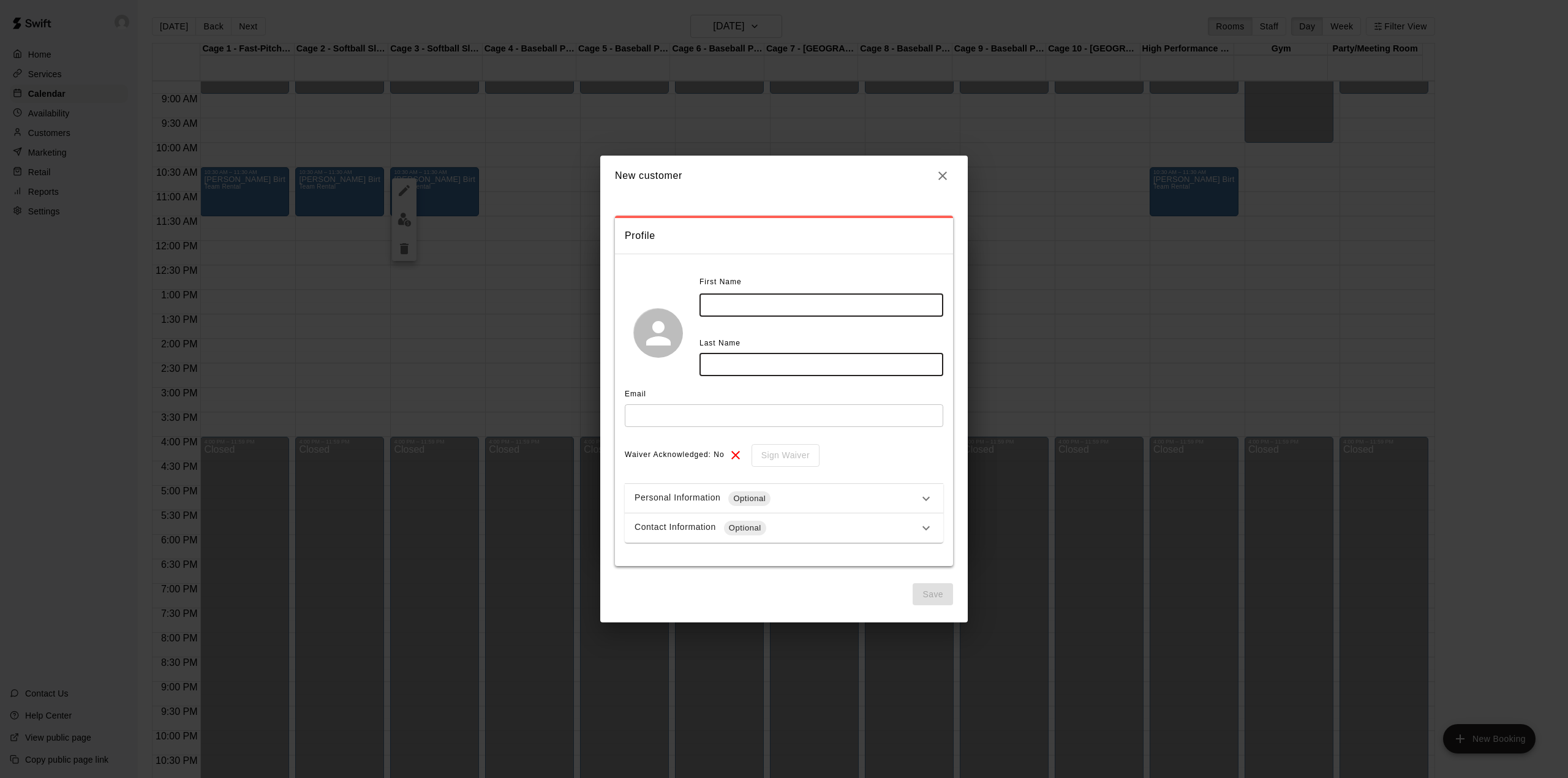
click at [741, 309] on input "text" at bounding box center [822, 306] width 244 height 23
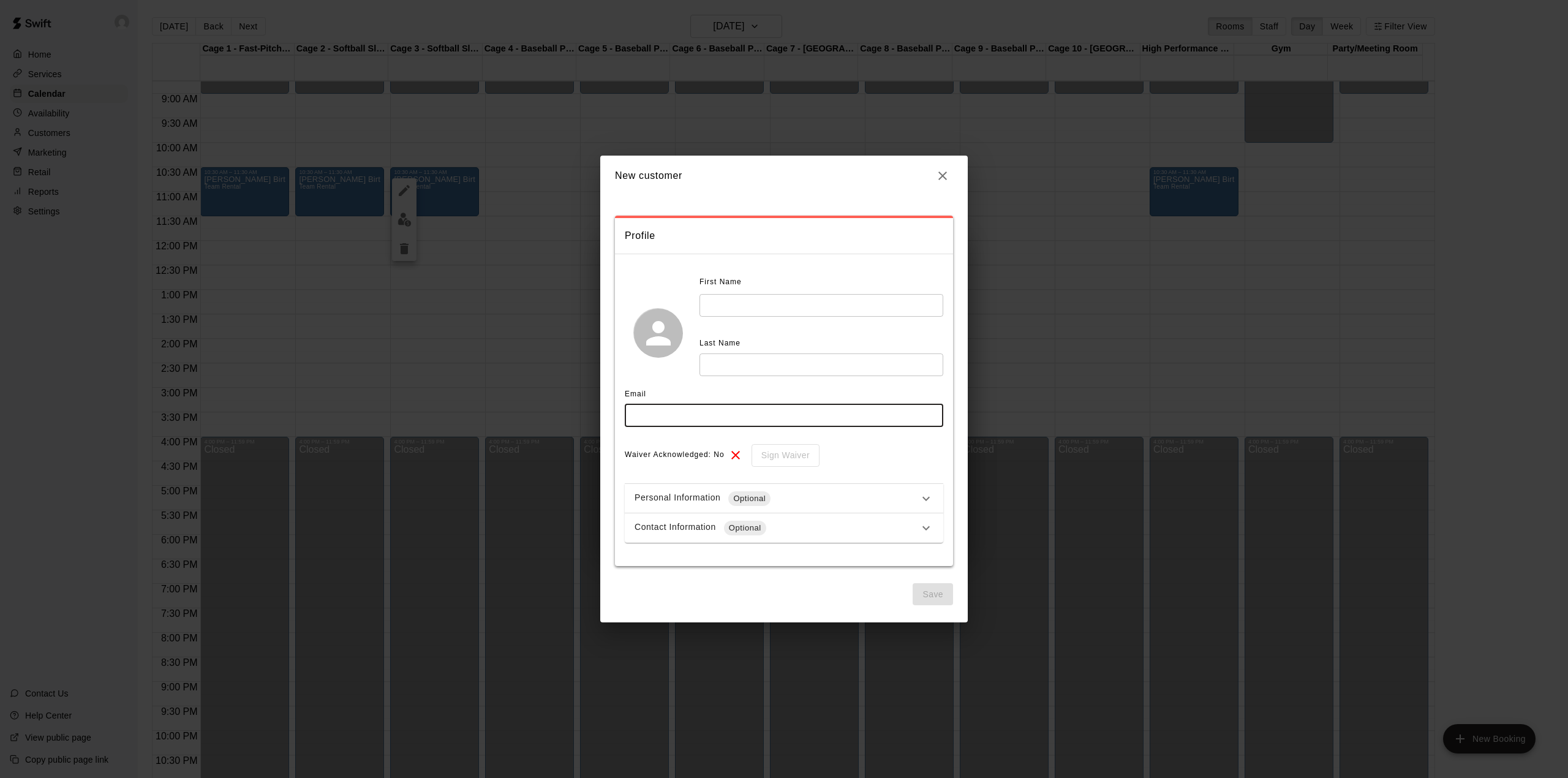
paste input "**********"
type input "**********"
click at [729, 304] on input "text" at bounding box center [822, 306] width 244 height 23
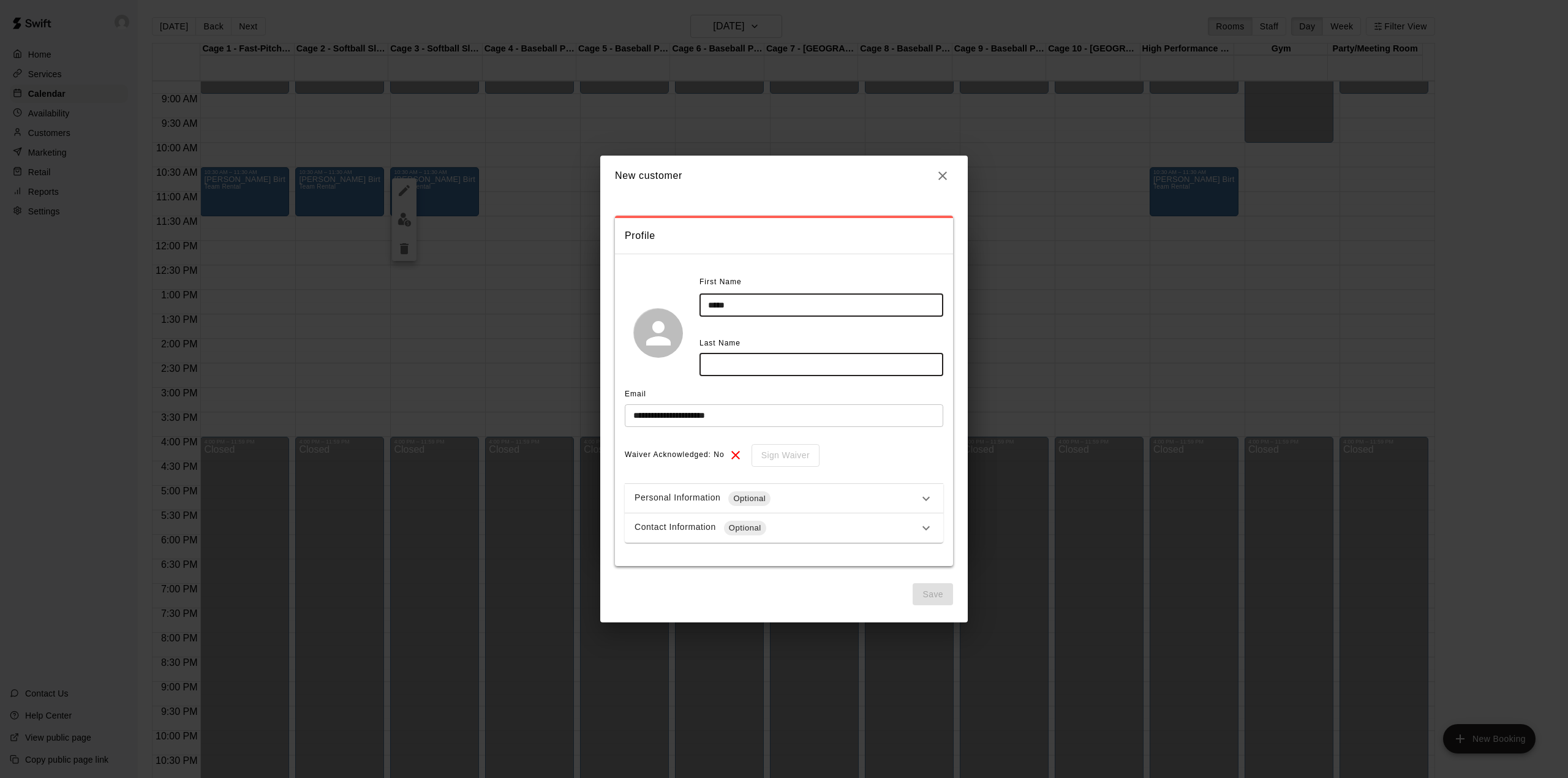
type input "*****"
click at [749, 366] on input "text" at bounding box center [822, 365] width 244 height 23
type input "*"
type input "*****"
click at [936, 590] on button "Save" at bounding box center [933, 595] width 41 height 23
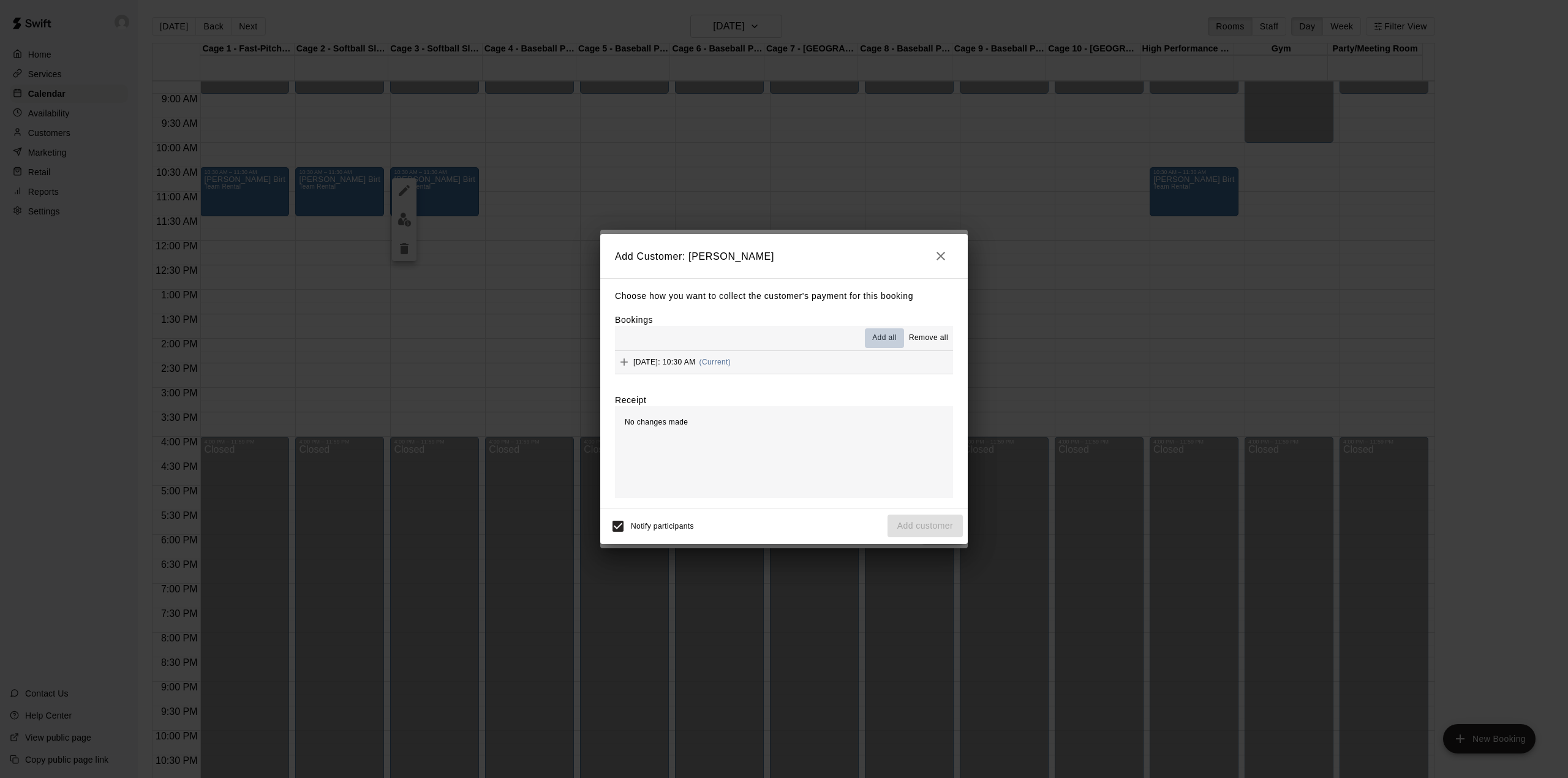
click at [880, 338] on span "Add all" at bounding box center [885, 338] width 25 height 12
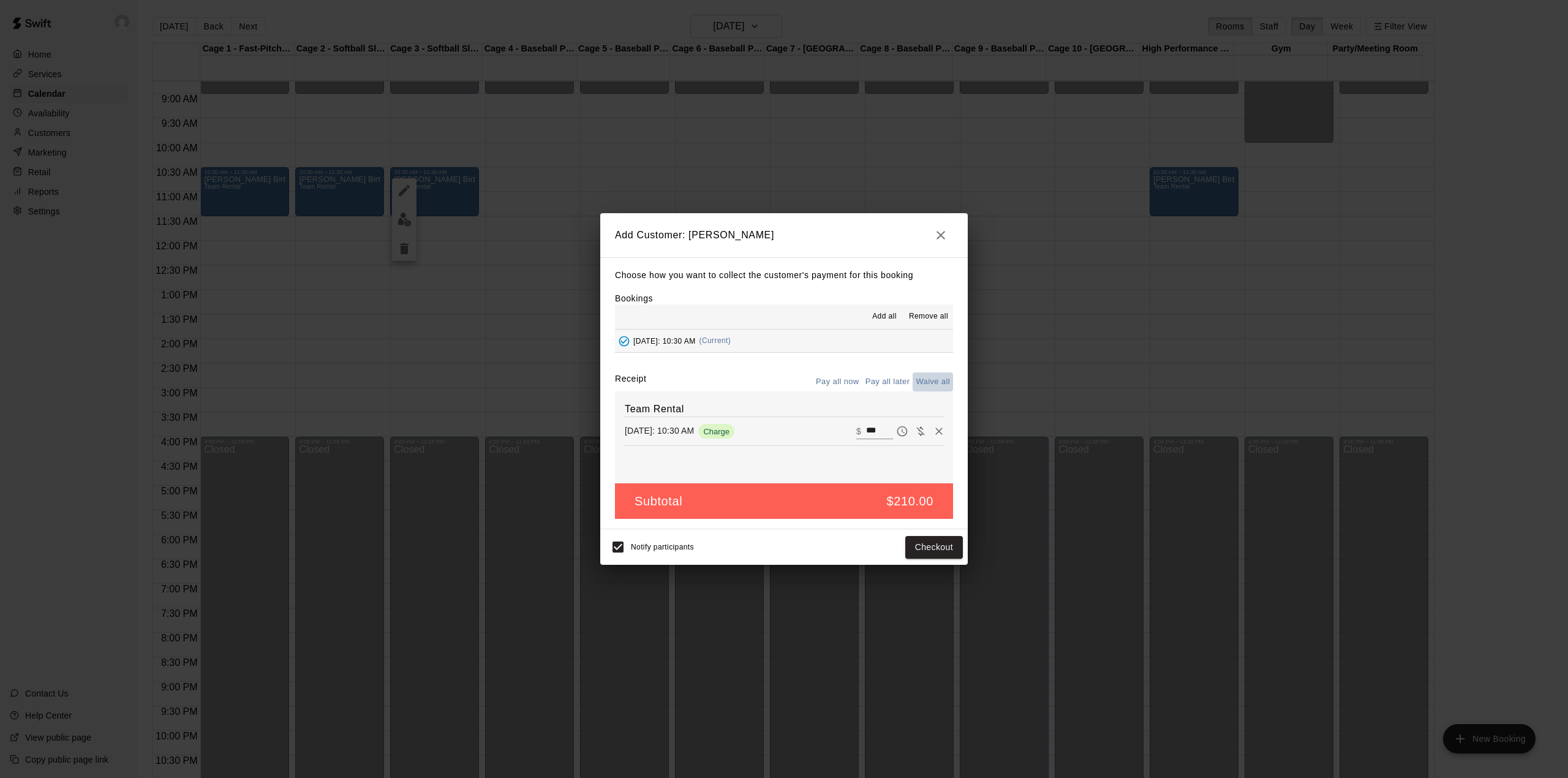
click at [939, 380] on button "Waive all" at bounding box center [933, 381] width 41 height 19
type input "*"
click at [939, 553] on button "Add customer" at bounding box center [925, 547] width 75 height 23
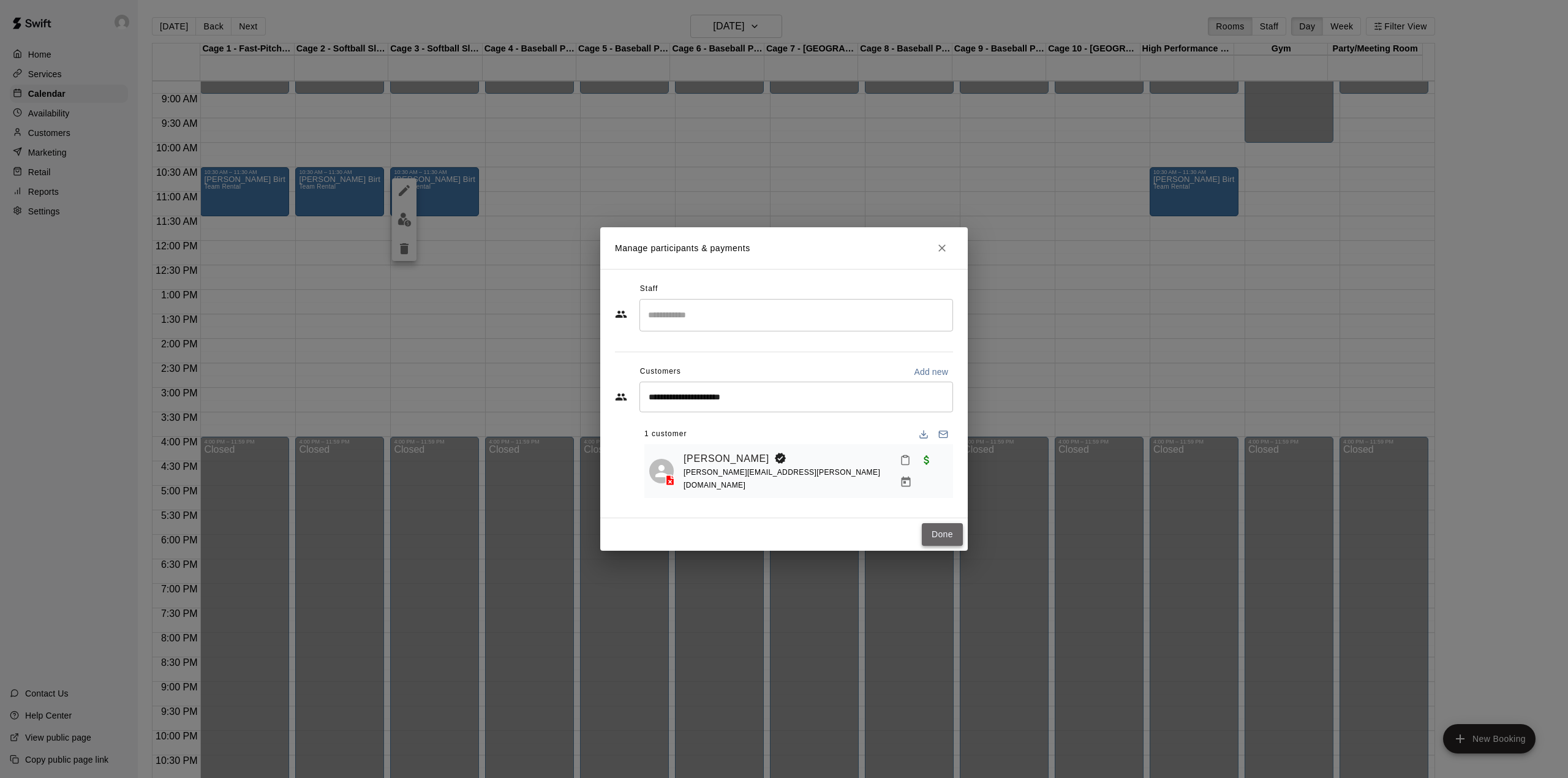
click at [945, 528] on button "Done" at bounding box center [942, 535] width 41 height 23
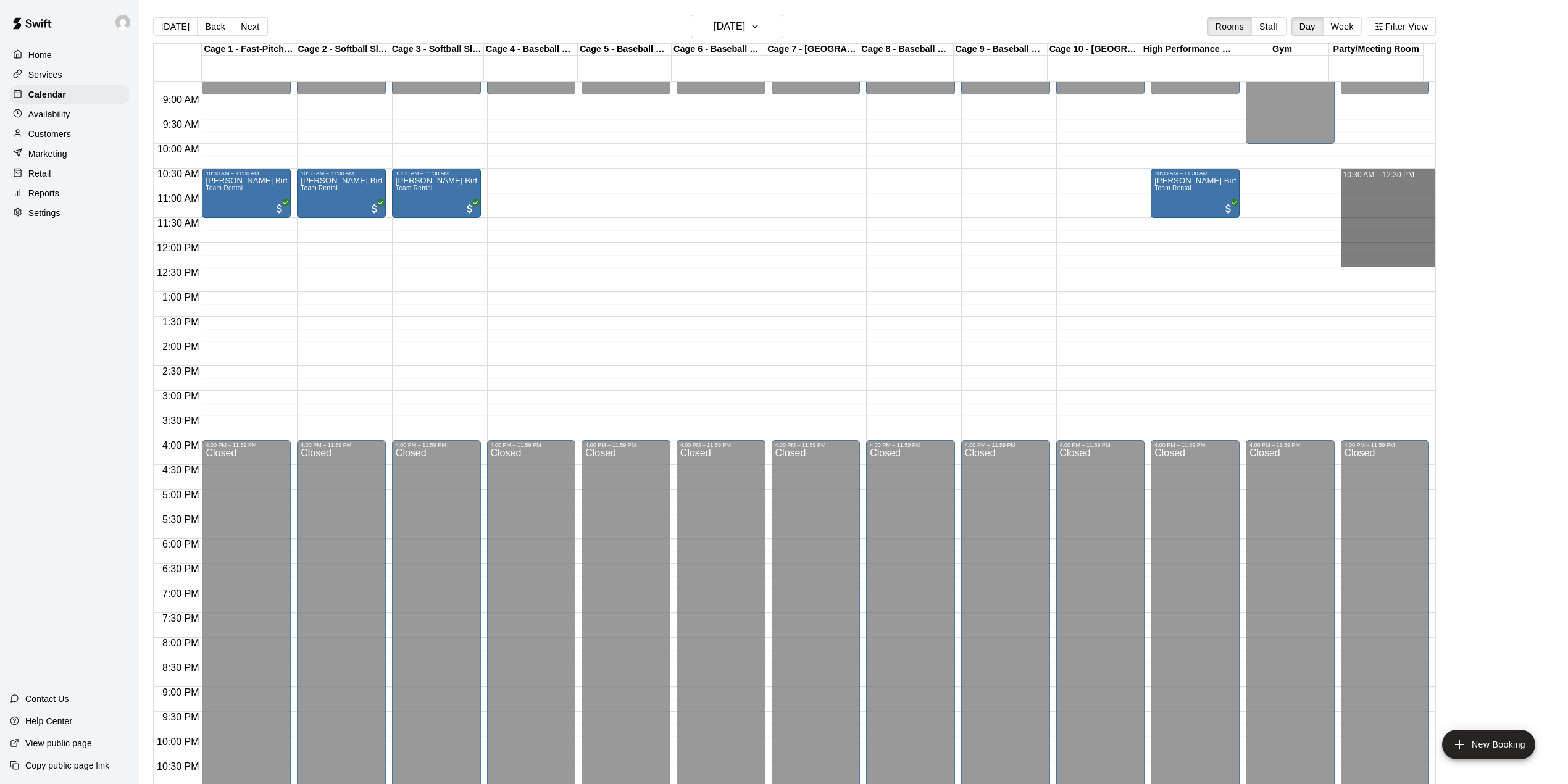
drag, startPoint x: 1390, startPoint y: 180, endPoint x: 1375, endPoint y: 258, distance: 79.4
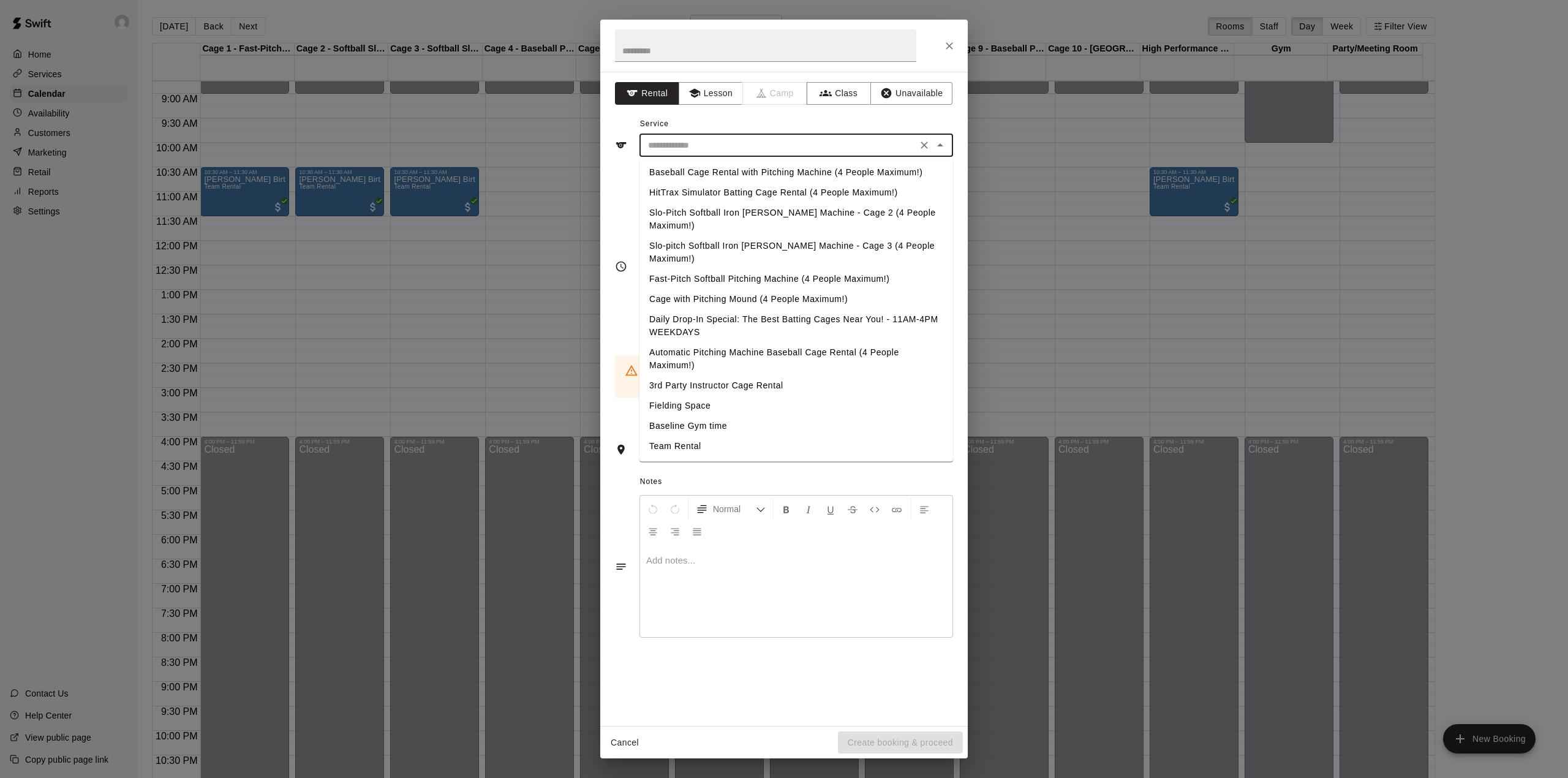
click at [728, 148] on input "text" at bounding box center [778, 146] width 270 height 15
click at [689, 436] on li "Team Rental" at bounding box center [797, 446] width 314 height 20
type input "**********"
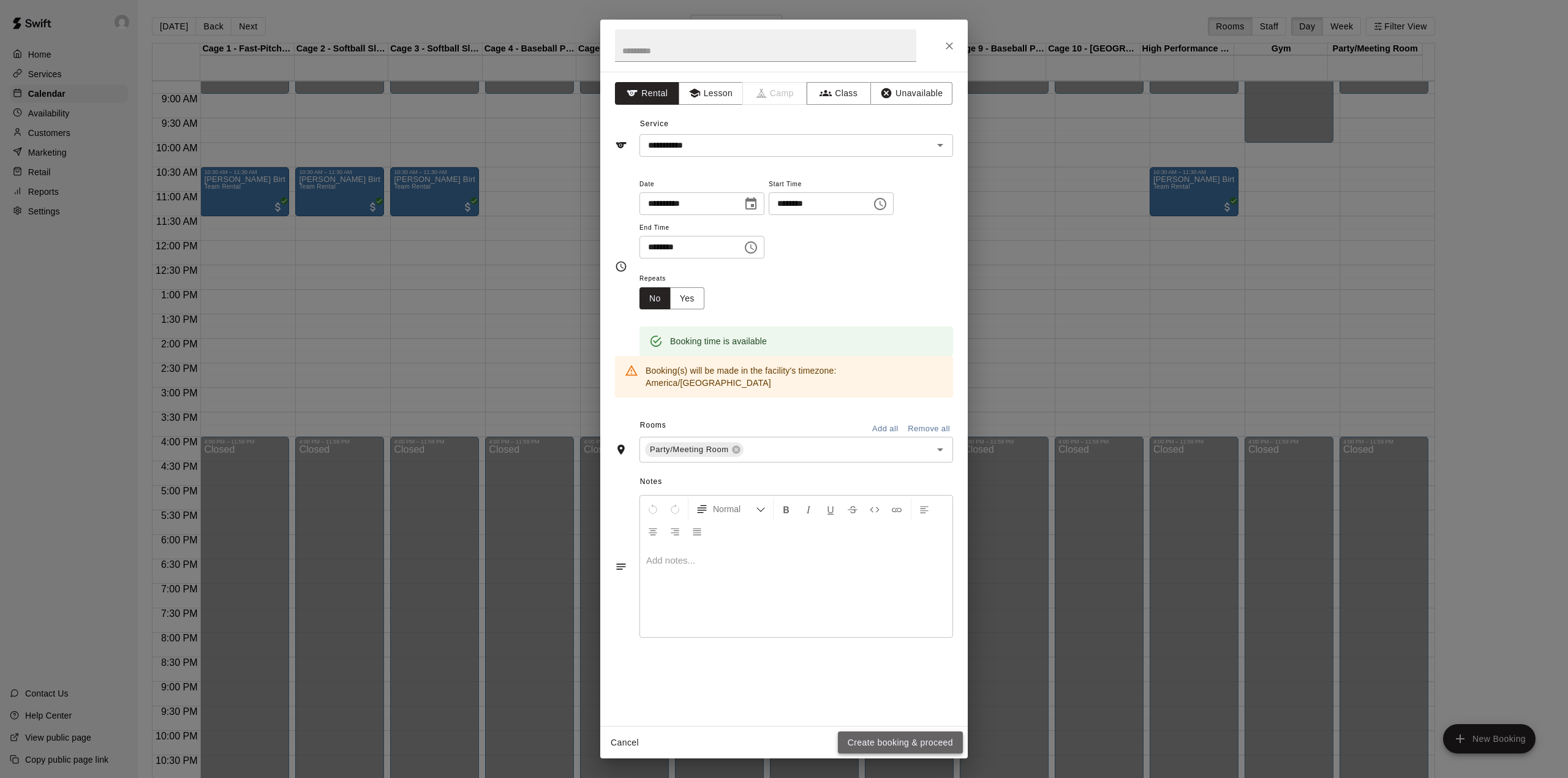
click at [891, 740] on button "Create booking & proceed" at bounding box center [900, 743] width 125 height 23
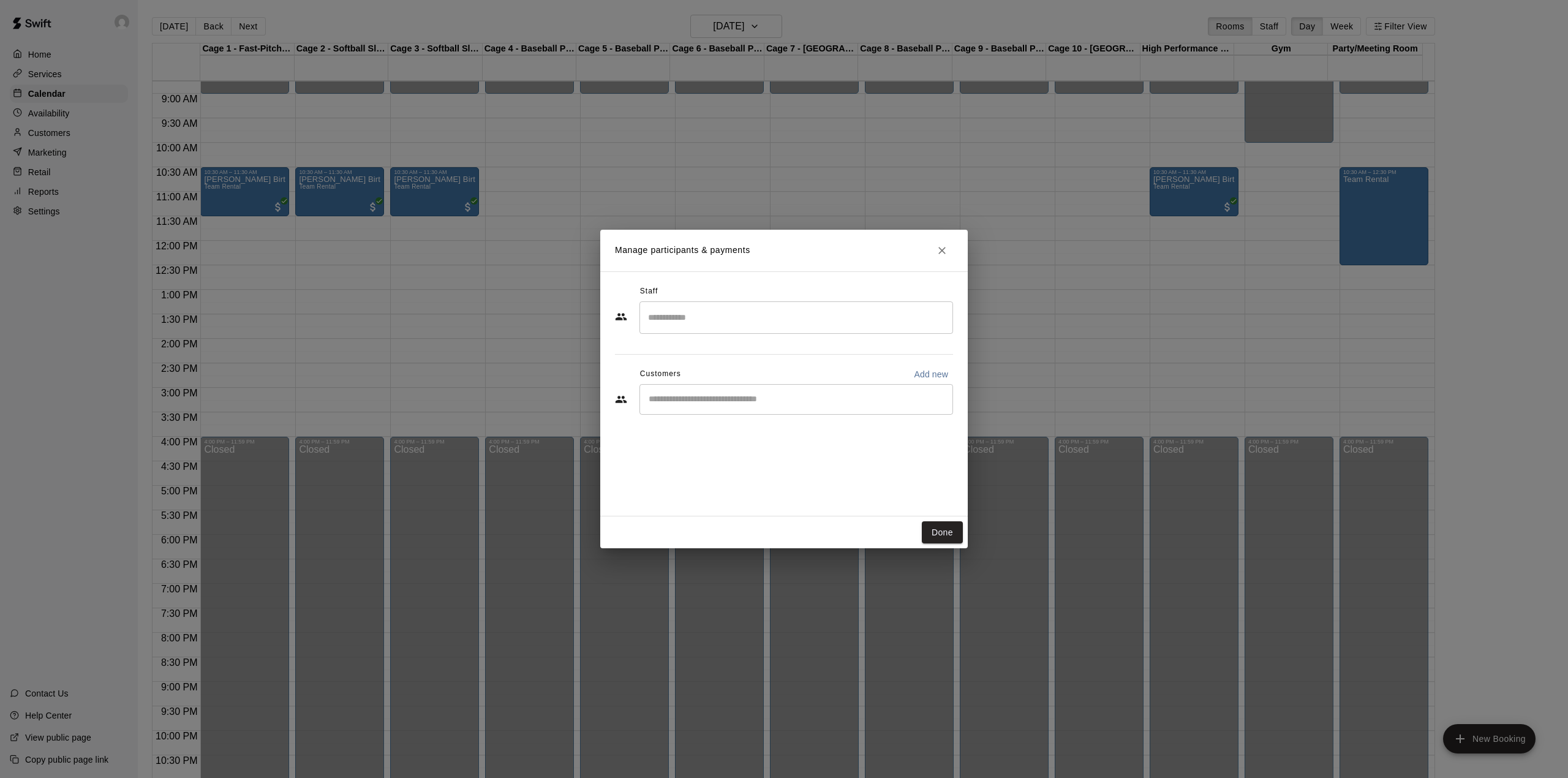
click at [716, 400] on input "Start typing to search customers..." at bounding box center [796, 400] width 303 height 12
type input "***"
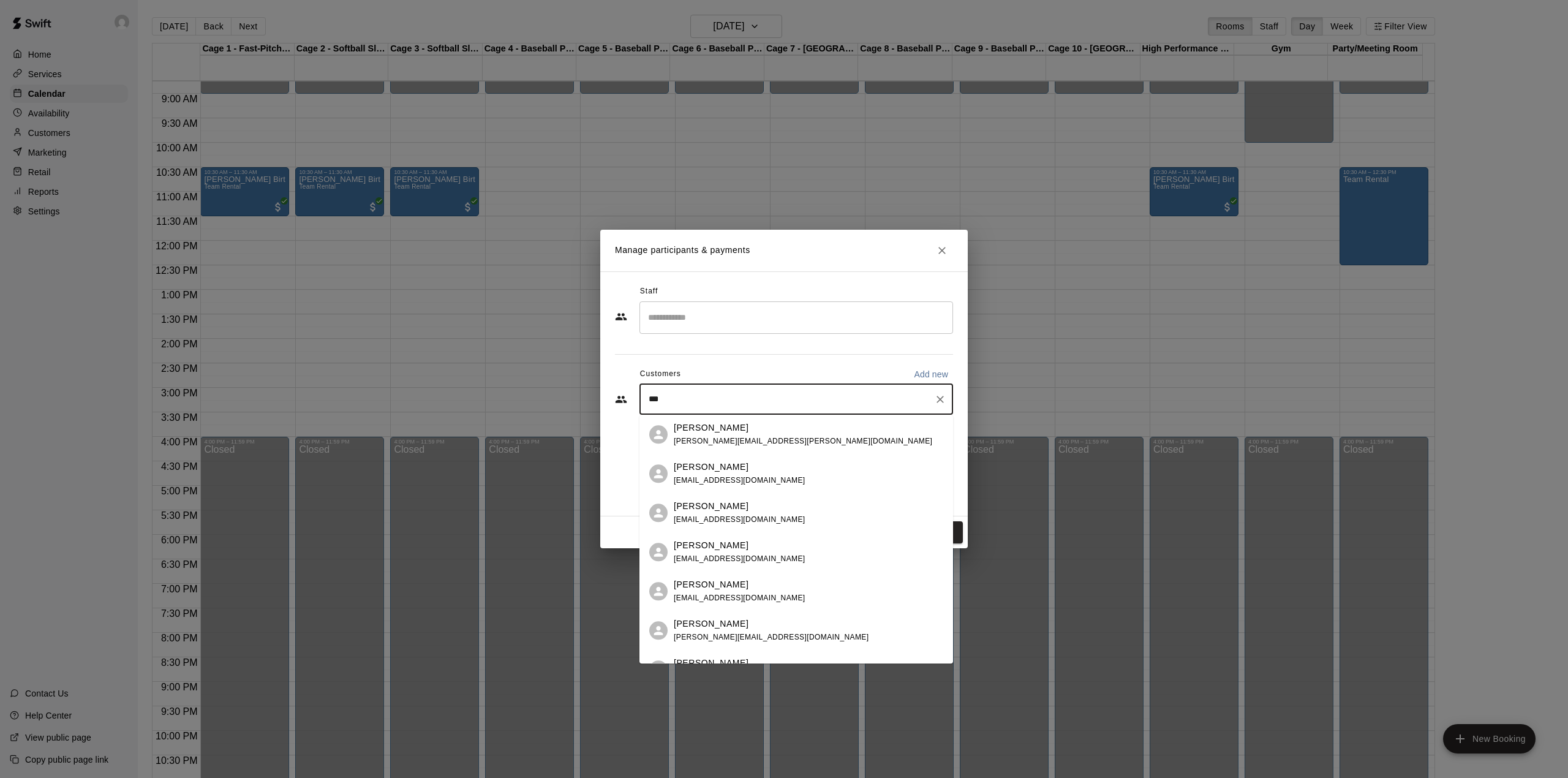
click at [736, 444] on span "[PERSON_NAME][EMAIL_ADDRESS][PERSON_NAME][DOMAIN_NAME]" at bounding box center [803, 441] width 258 height 8
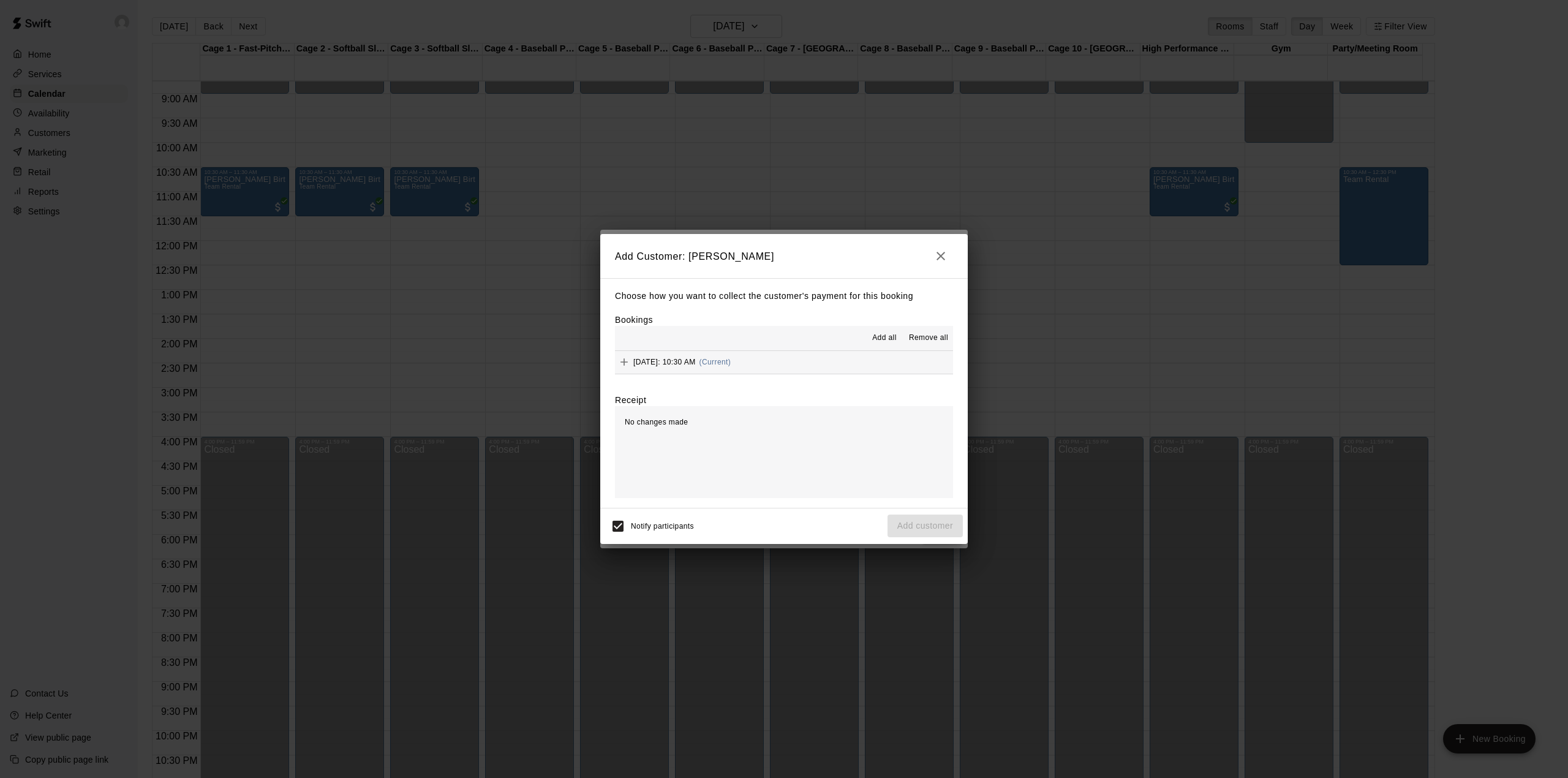
click at [883, 339] on span "Add all" at bounding box center [885, 338] width 25 height 12
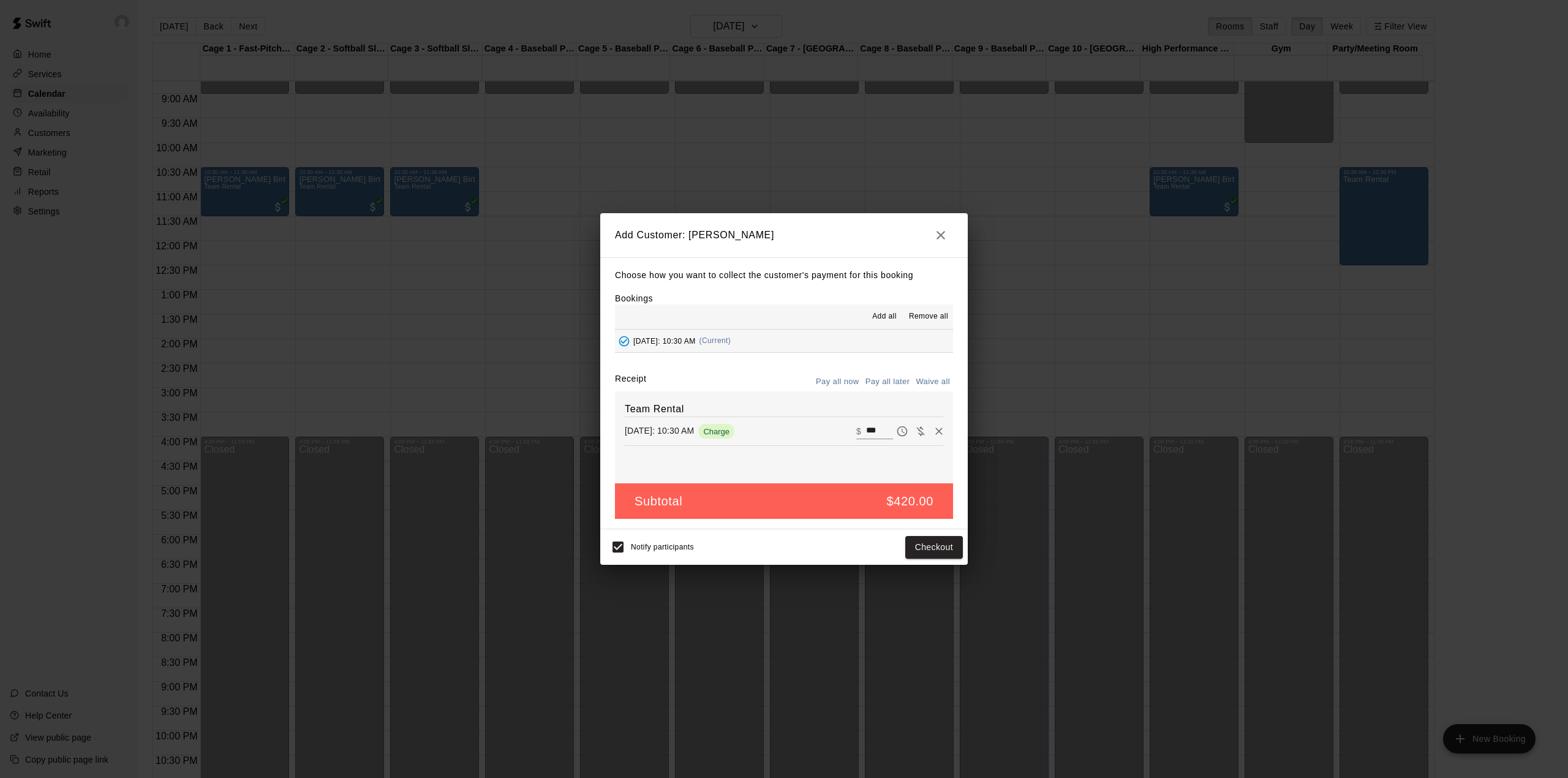
click at [929, 381] on button "Waive all" at bounding box center [933, 381] width 41 height 19
type input "*"
click at [917, 547] on button "Add customer" at bounding box center [925, 547] width 75 height 23
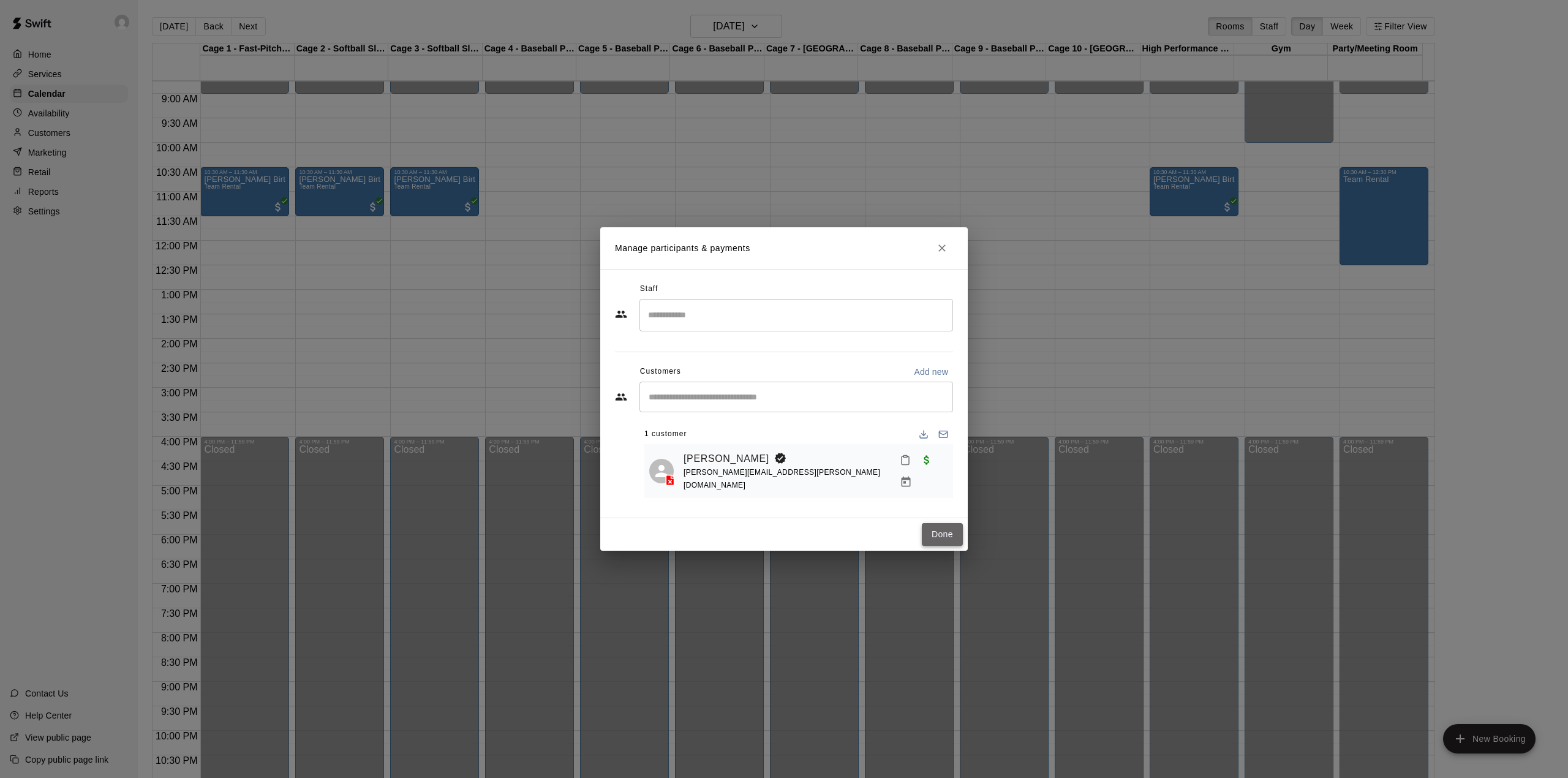
click at [932, 534] on button "Done" at bounding box center [942, 535] width 41 height 23
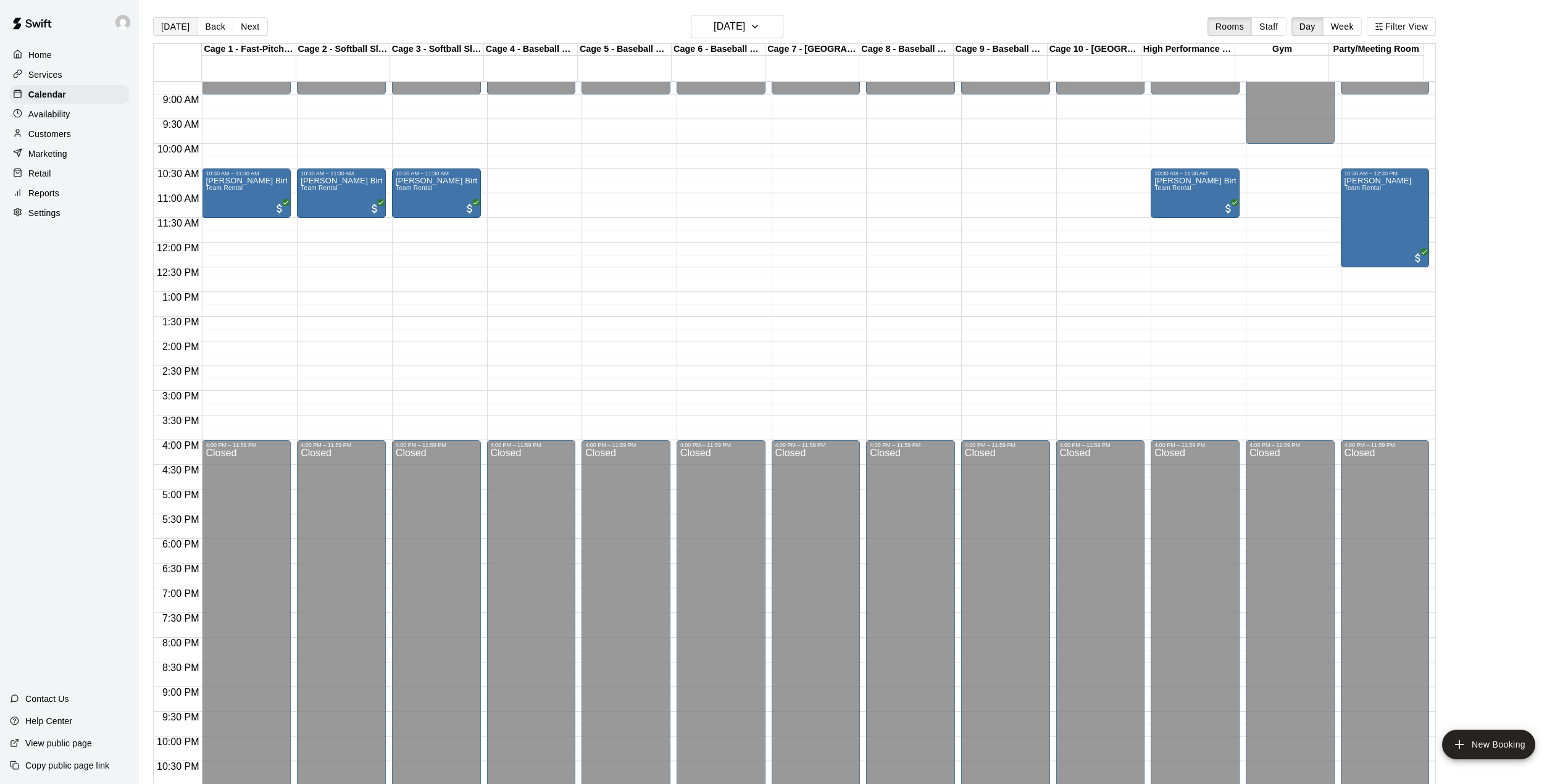
click at [164, 25] on button "[DATE]" at bounding box center [175, 26] width 45 height 18
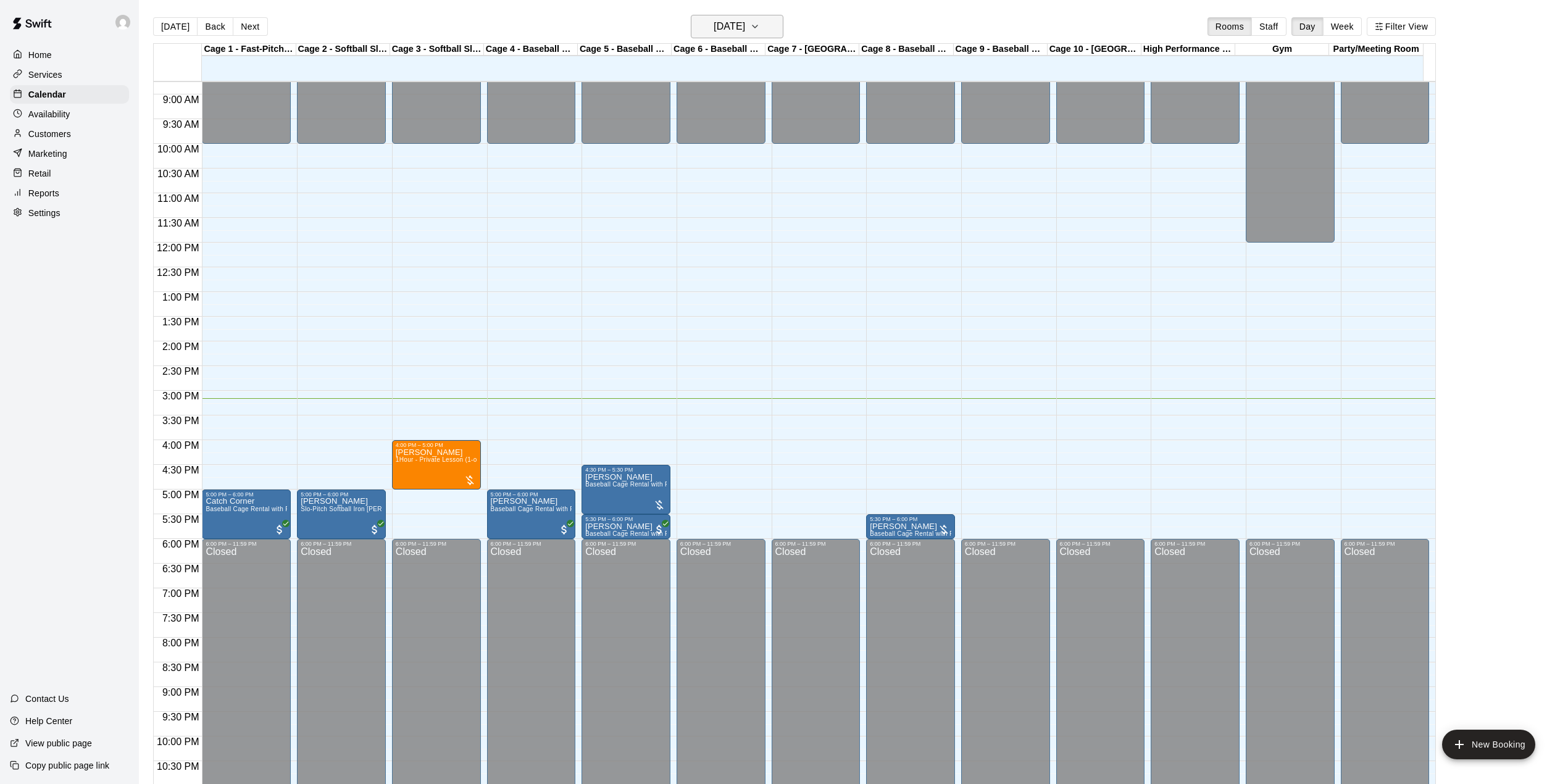
click at [721, 30] on h6 "[DATE]" at bounding box center [730, 26] width 32 height 17
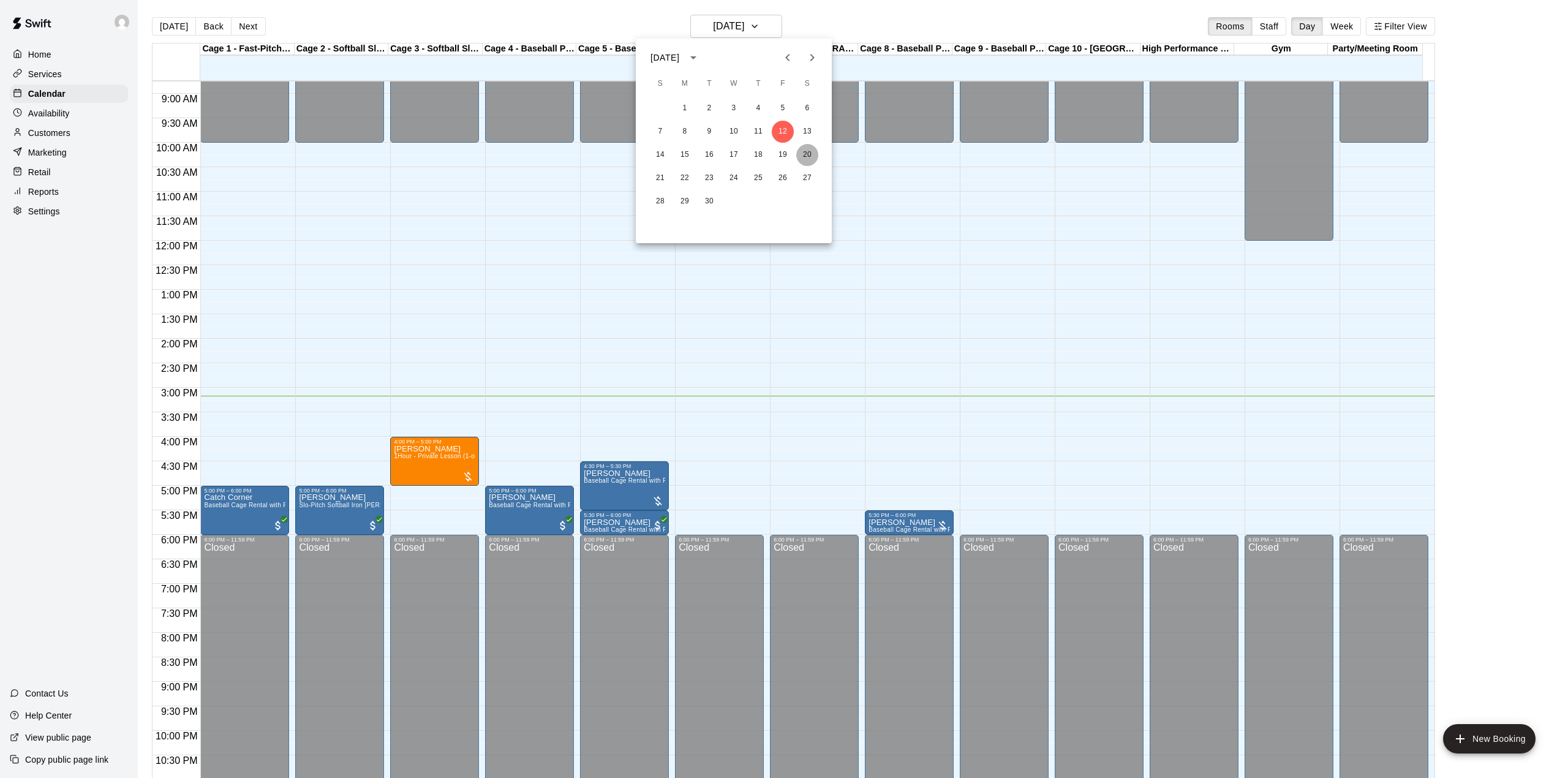
click at [804, 159] on button "20" at bounding box center [807, 155] width 22 height 22
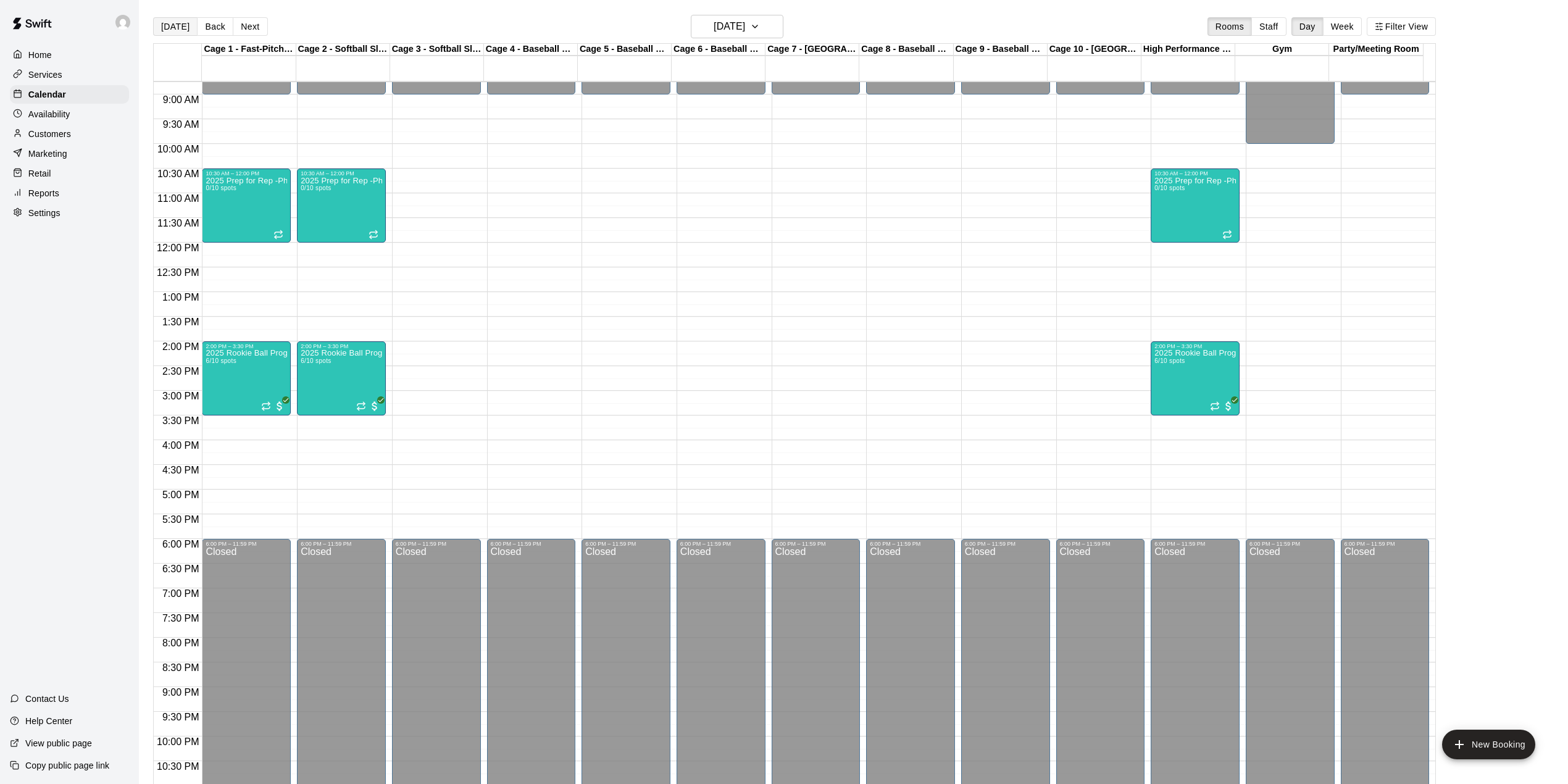
click at [163, 20] on button "[DATE]" at bounding box center [175, 26] width 45 height 18
